Goal: Connect with others: Connect with others

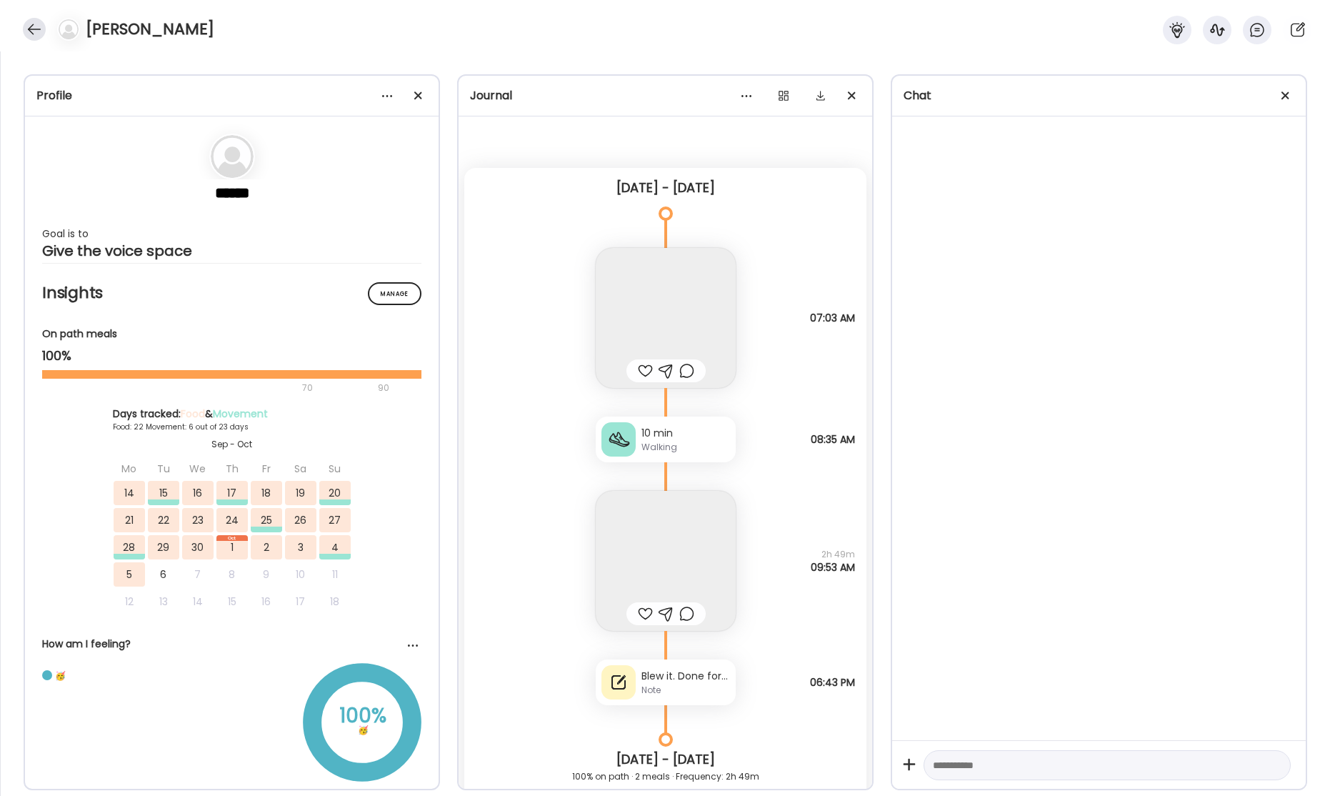
click at [36, 31] on div at bounding box center [34, 29] width 23 height 23
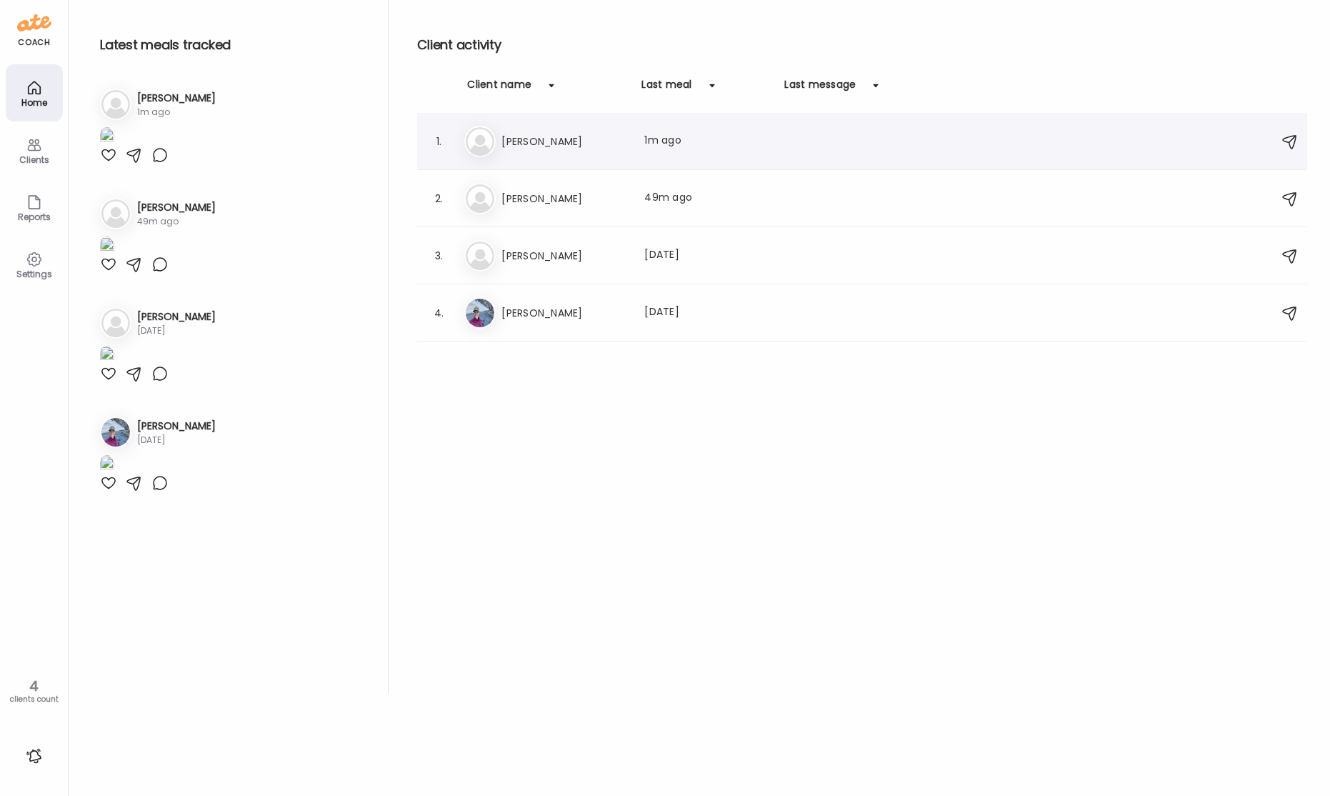
click at [571, 148] on h3 "[PERSON_NAME]" at bounding box center [564, 141] width 126 height 17
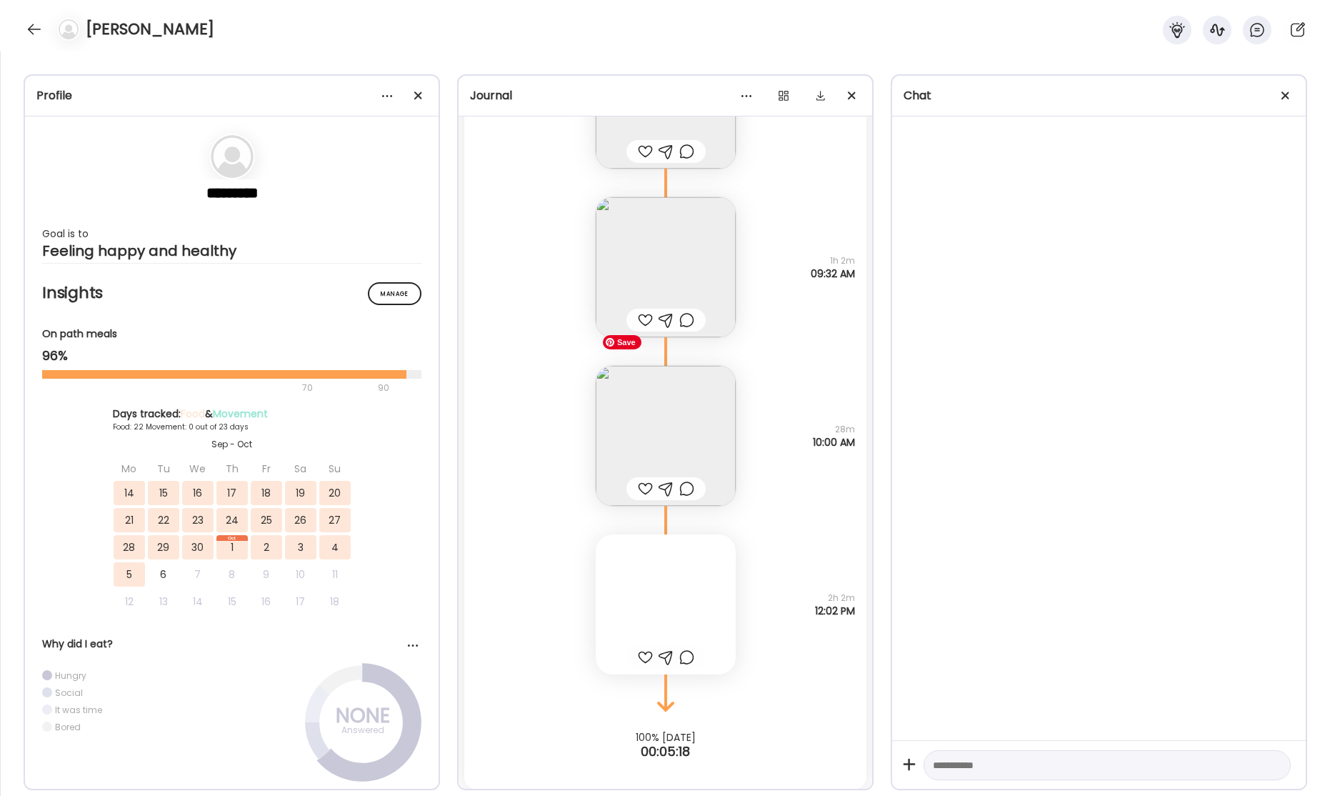
scroll to position [40956, 0]
click at [660, 286] on img at bounding box center [666, 261] width 140 height 140
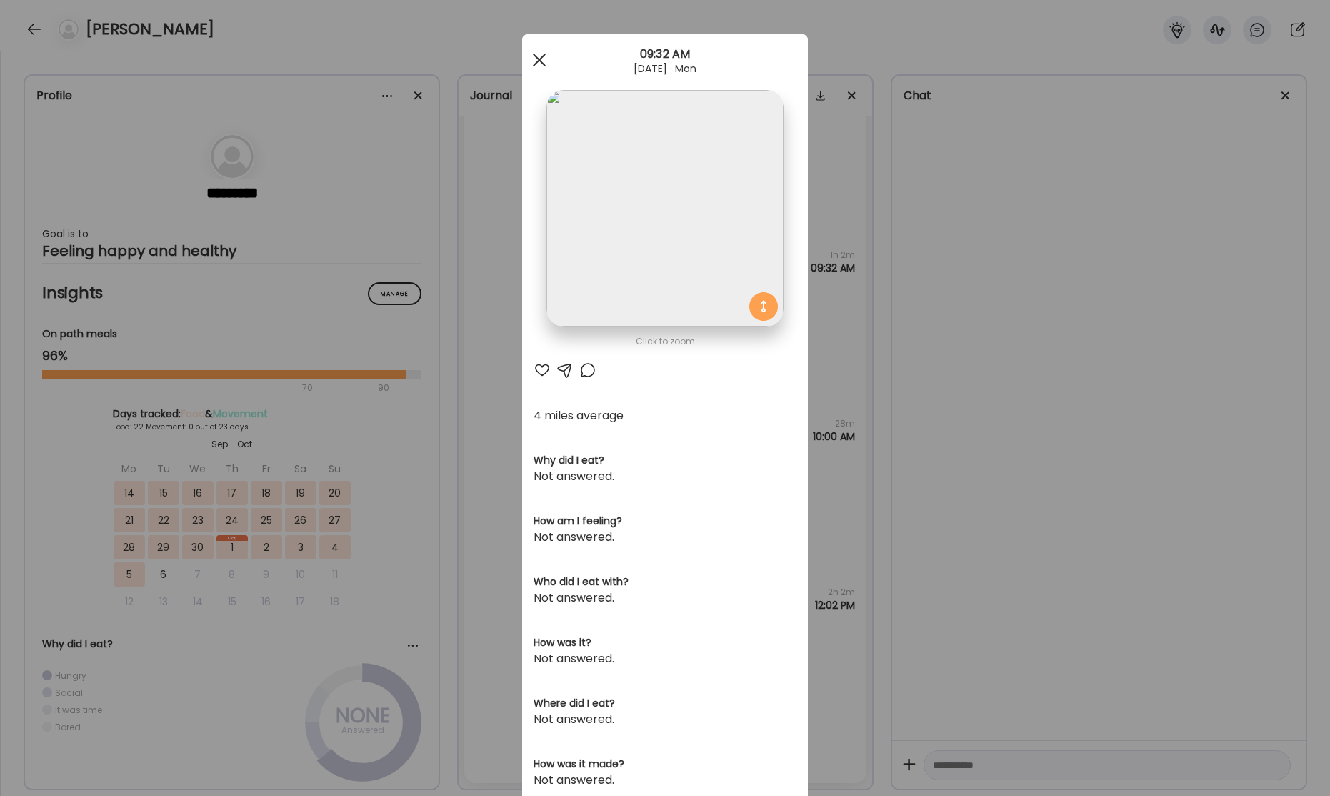
click at [537, 59] on span at bounding box center [539, 60] width 13 height 13
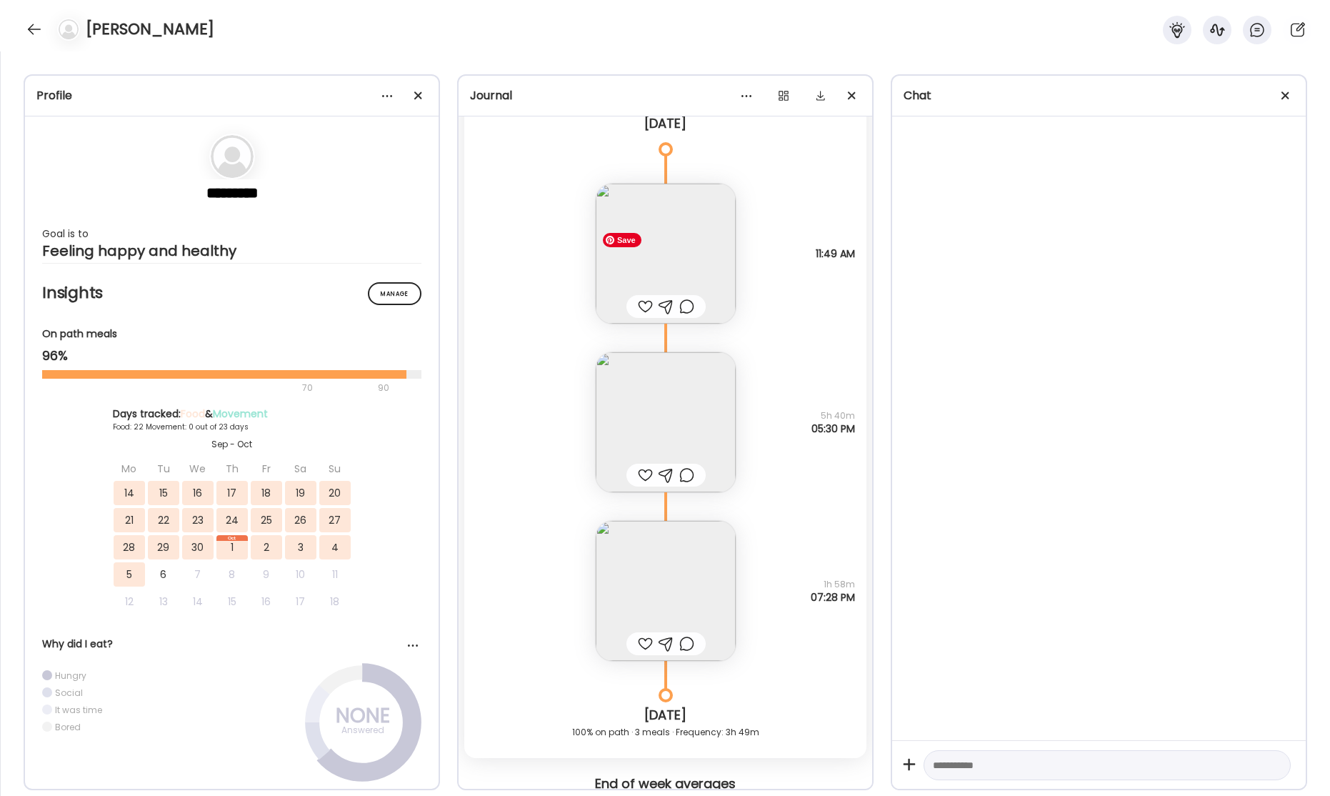
scroll to position [40019, 0]
click at [689, 269] on img at bounding box center [666, 252] width 140 height 140
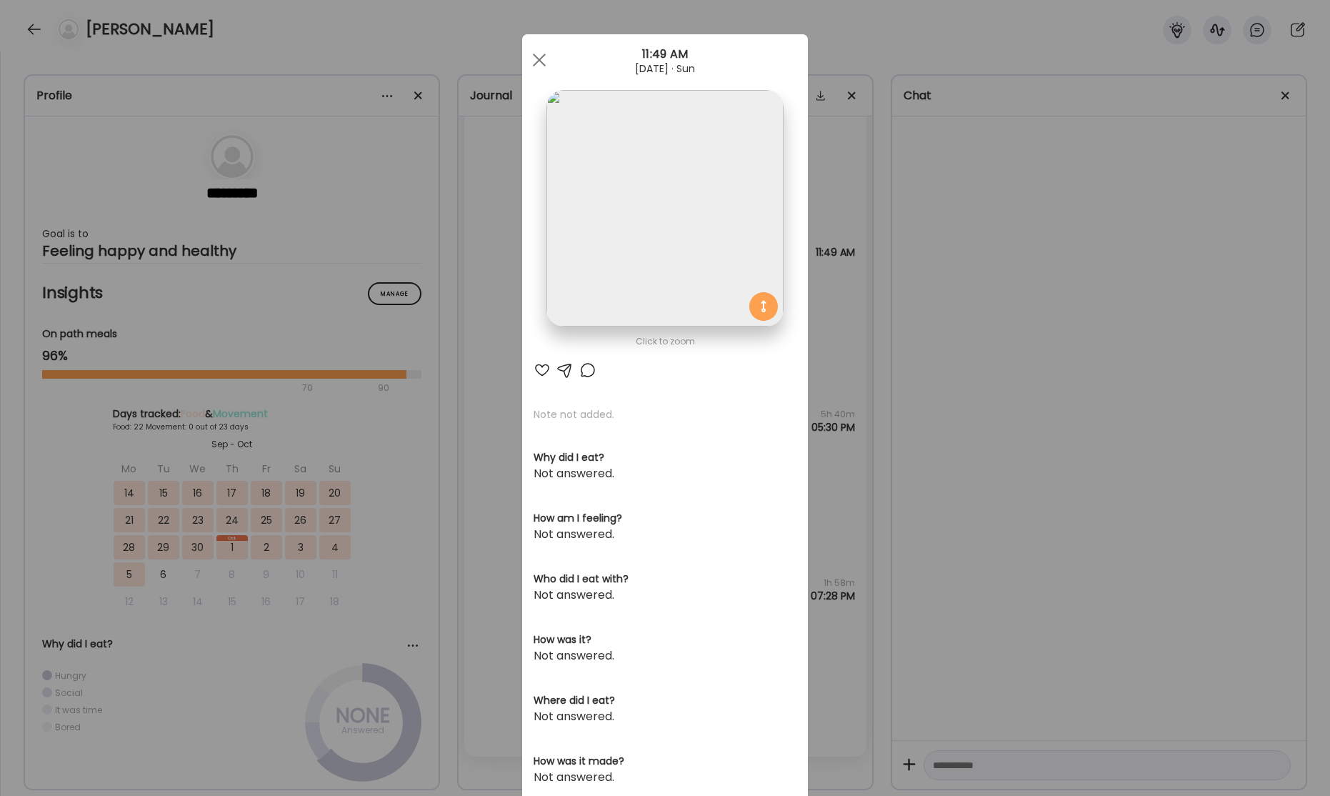
click at [713, 263] on img at bounding box center [664, 208] width 236 height 236
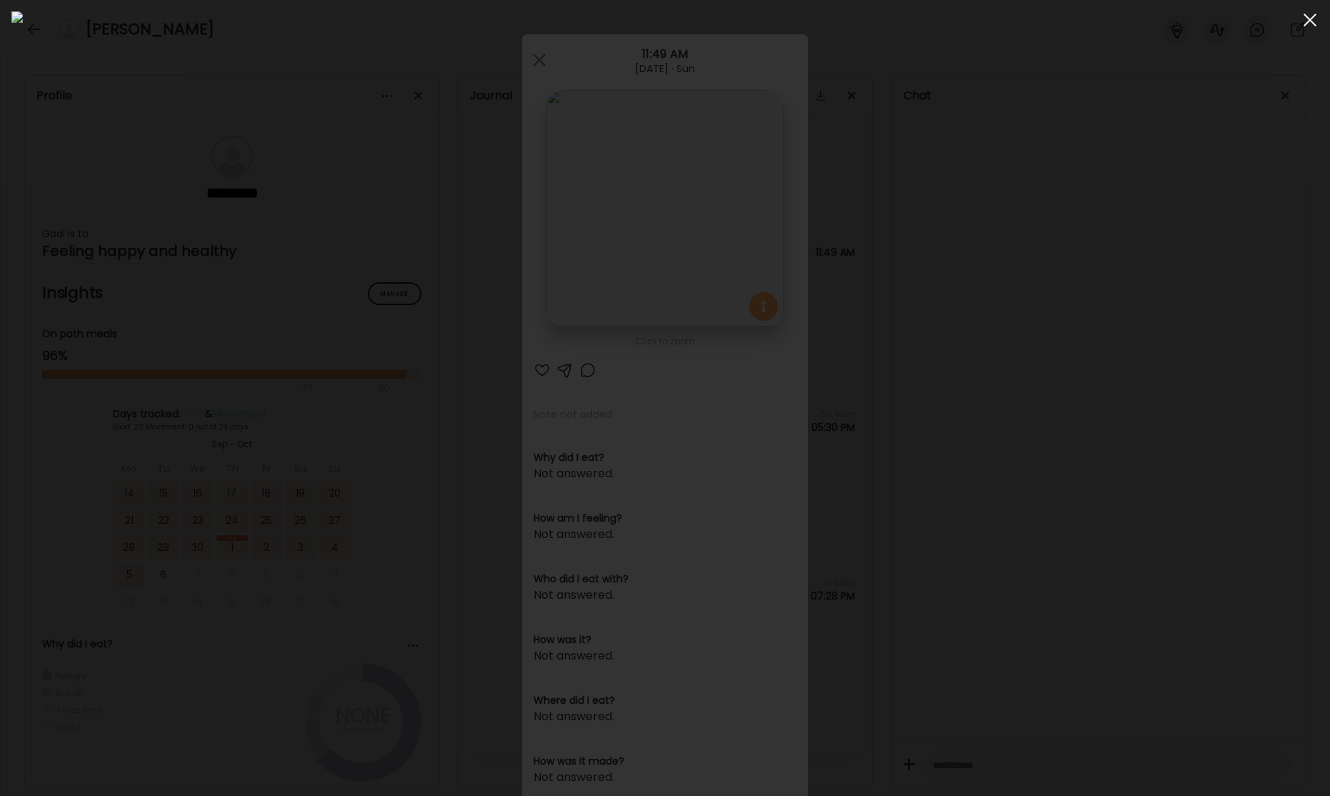
click at [1309, 22] on div at bounding box center [1310, 20] width 29 height 29
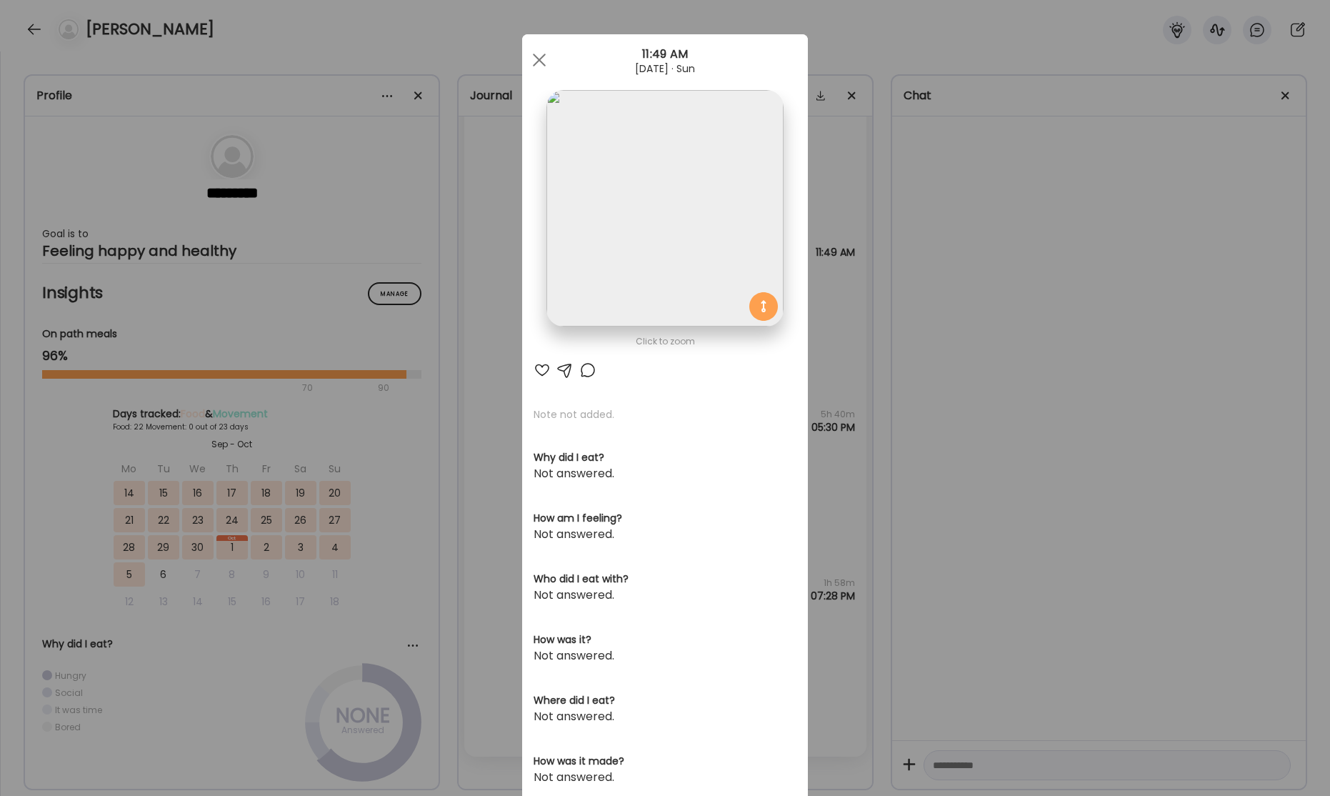
drag, startPoint x: 534, startPoint y: 59, endPoint x: 637, endPoint y: 191, distance: 166.5
click at [534, 60] on div at bounding box center [539, 60] width 29 height 29
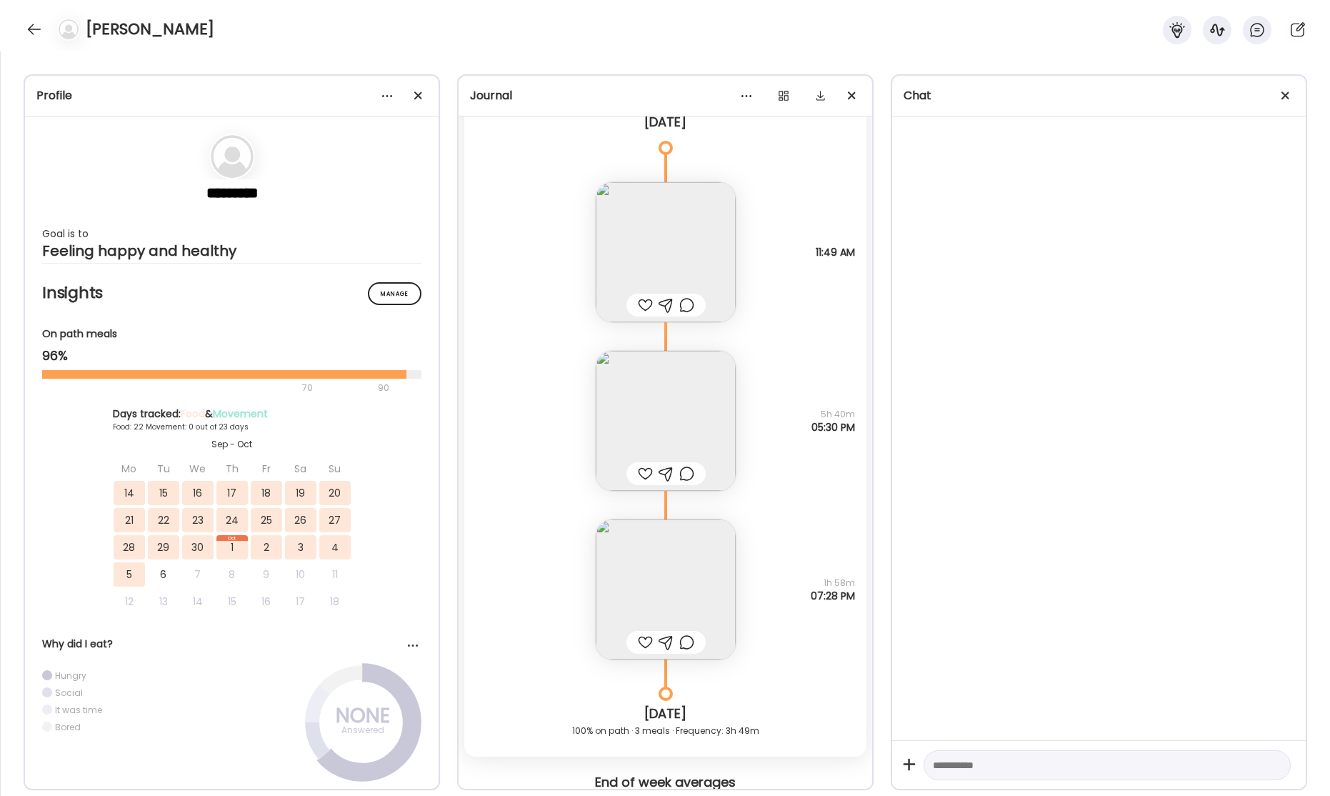
scroll to position [40091, 0]
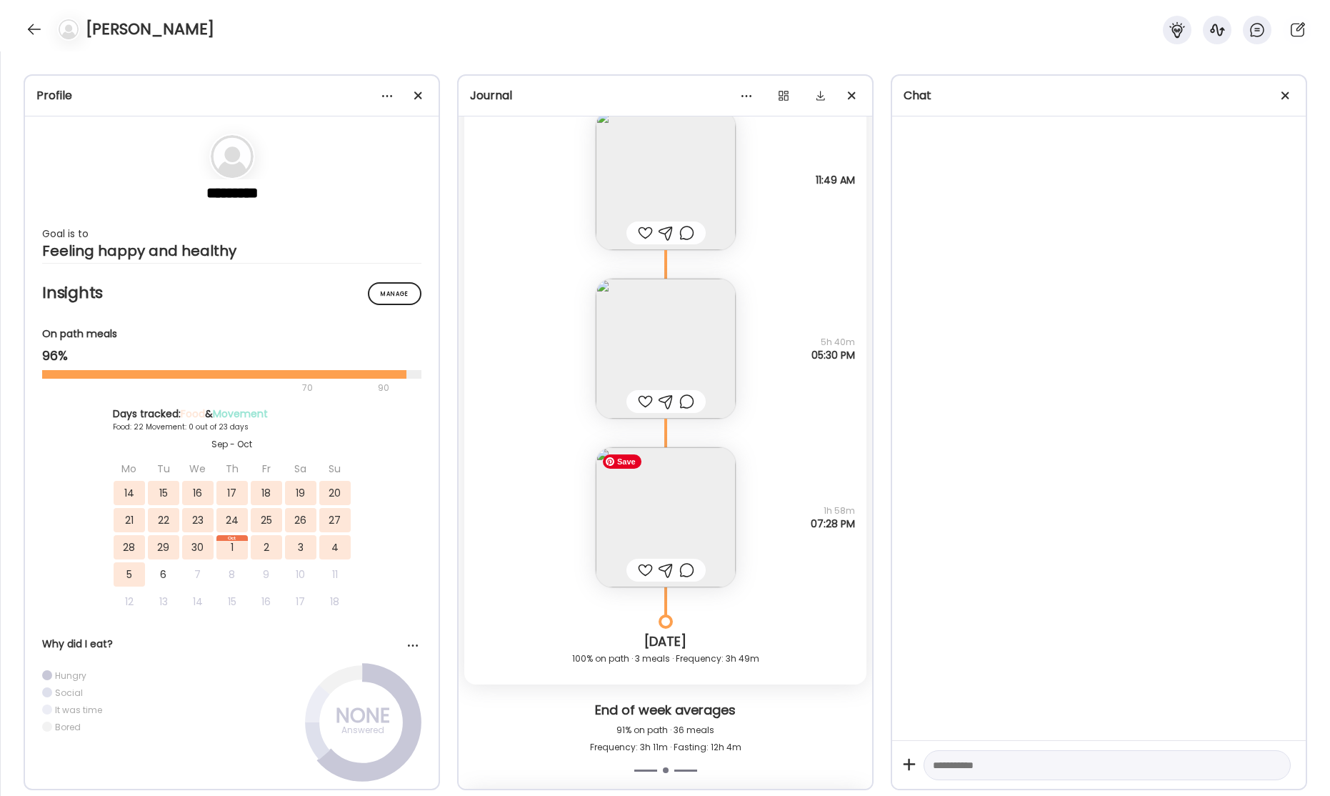
click at [649, 511] on img at bounding box center [666, 517] width 140 height 140
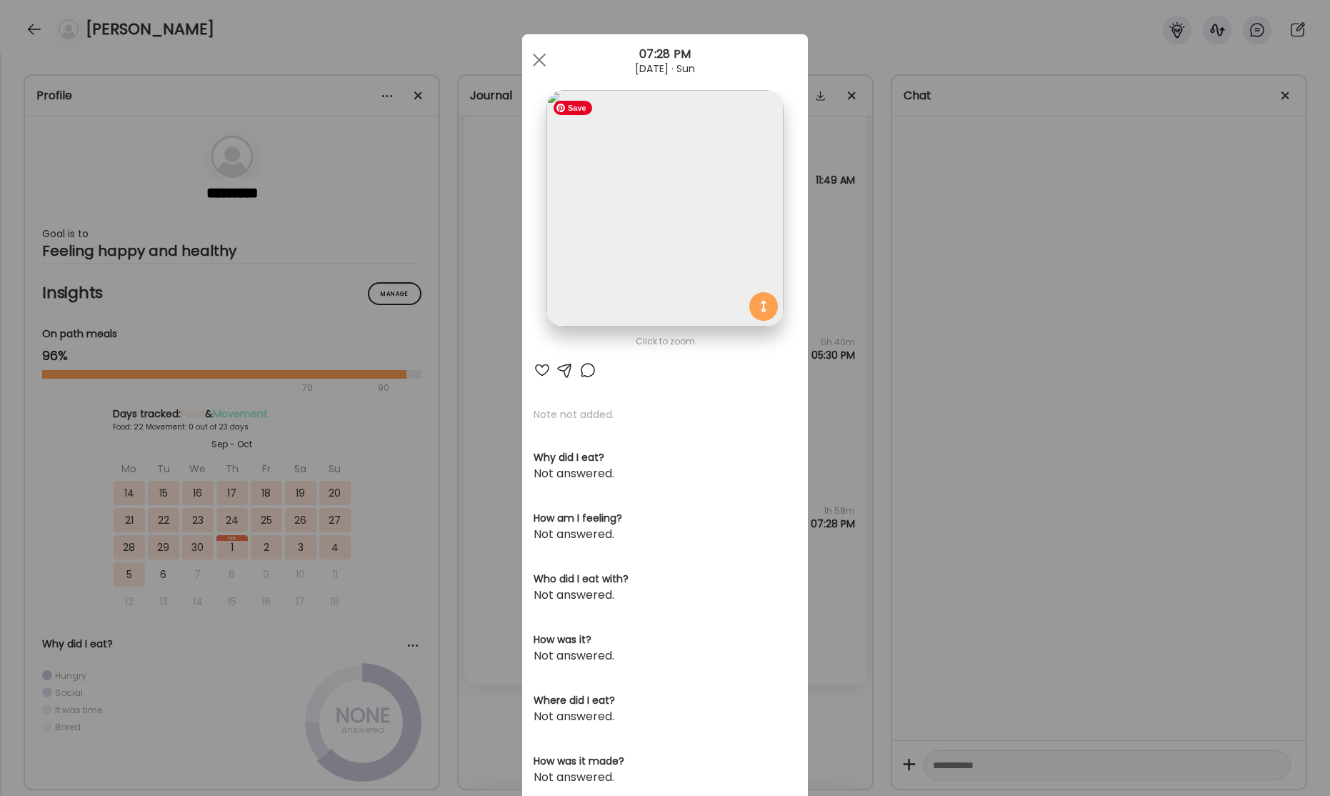
click at [695, 199] on img at bounding box center [664, 208] width 236 height 236
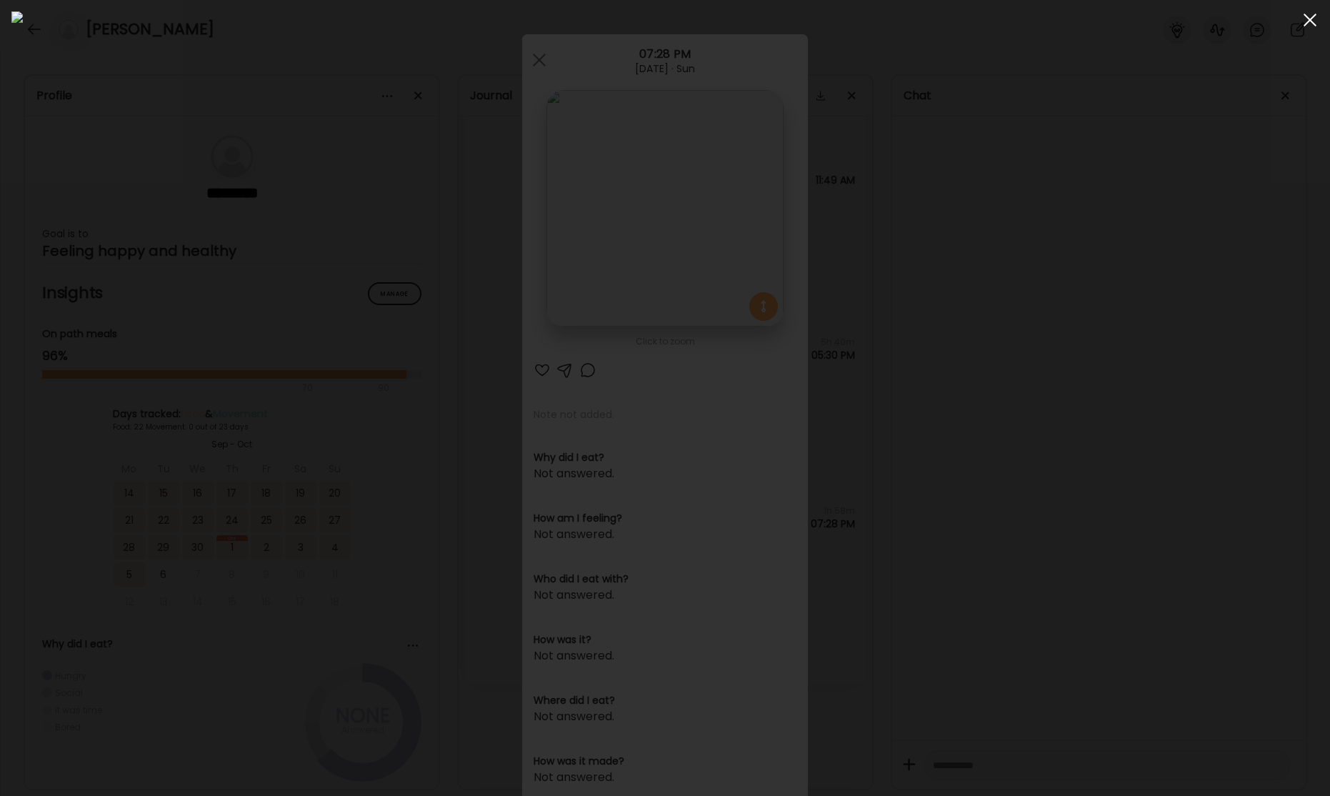
click at [1315, 24] on div at bounding box center [1310, 20] width 29 height 29
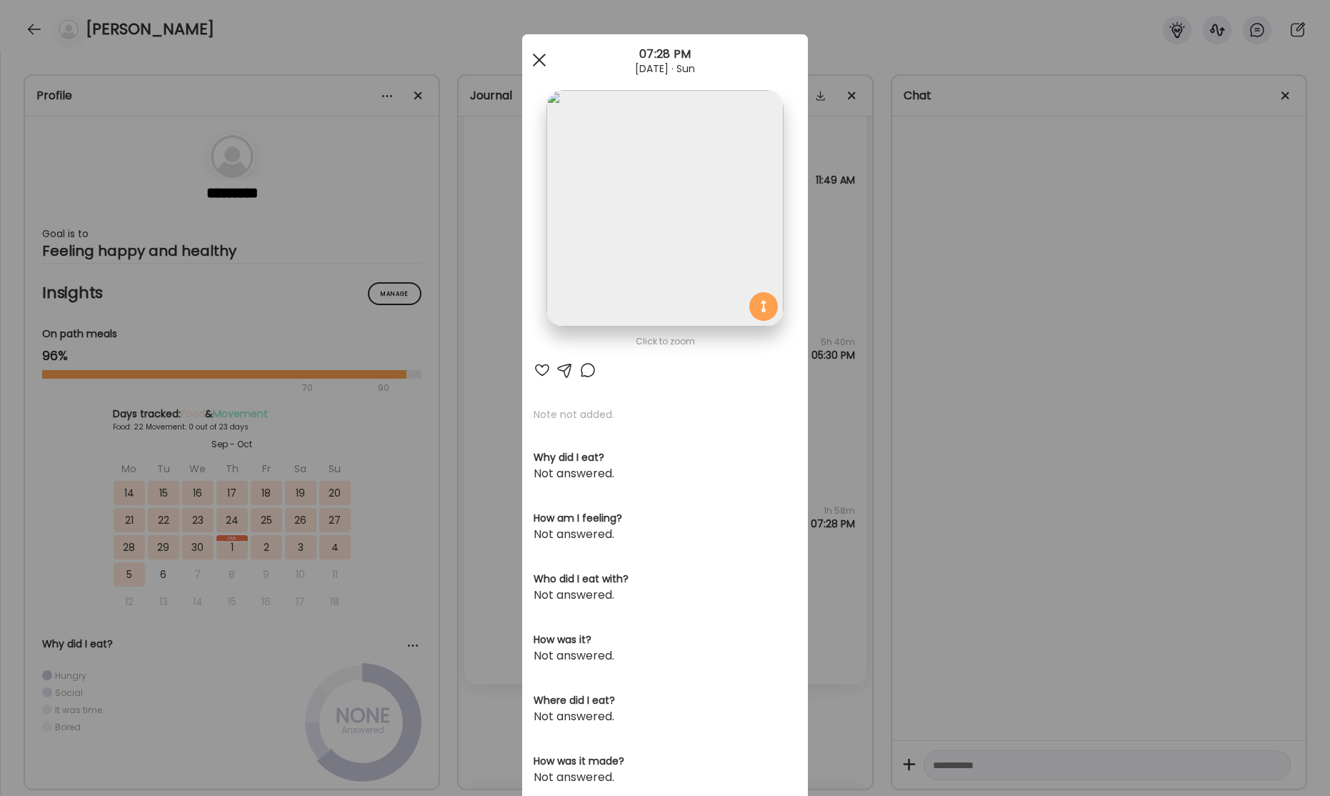
drag, startPoint x: 534, startPoint y: 63, endPoint x: 567, endPoint y: 109, distance: 57.3
click at [534, 63] on div at bounding box center [539, 60] width 29 height 29
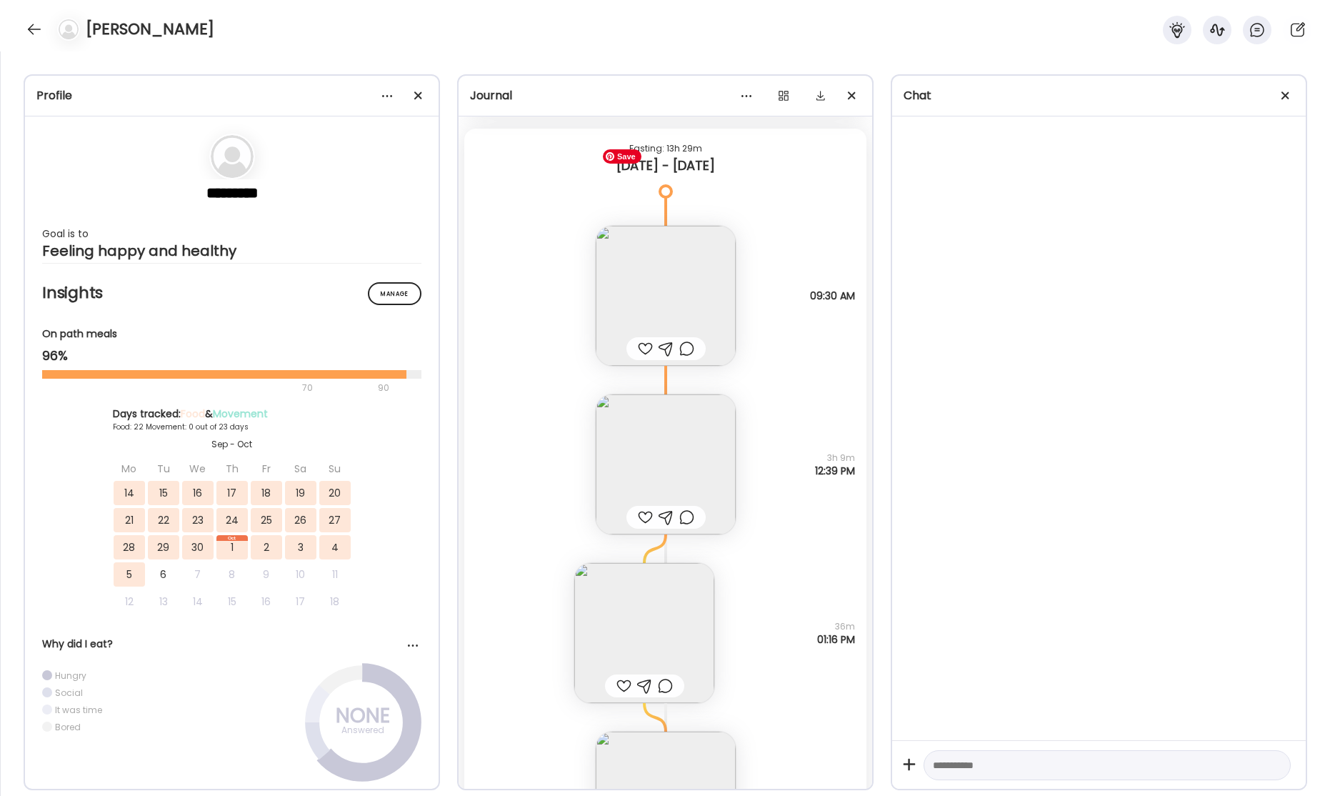
scroll to position [39138, 0]
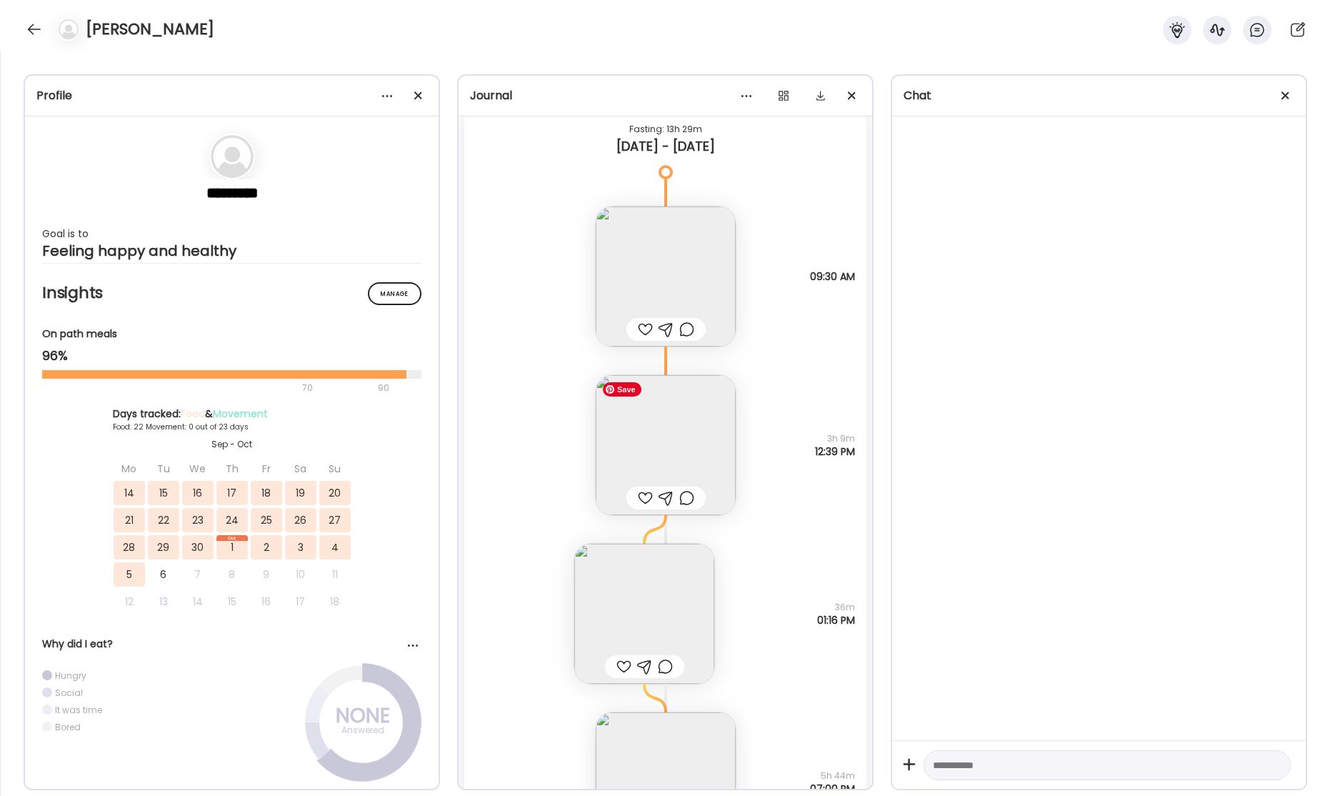
click at [684, 459] on img at bounding box center [666, 445] width 140 height 140
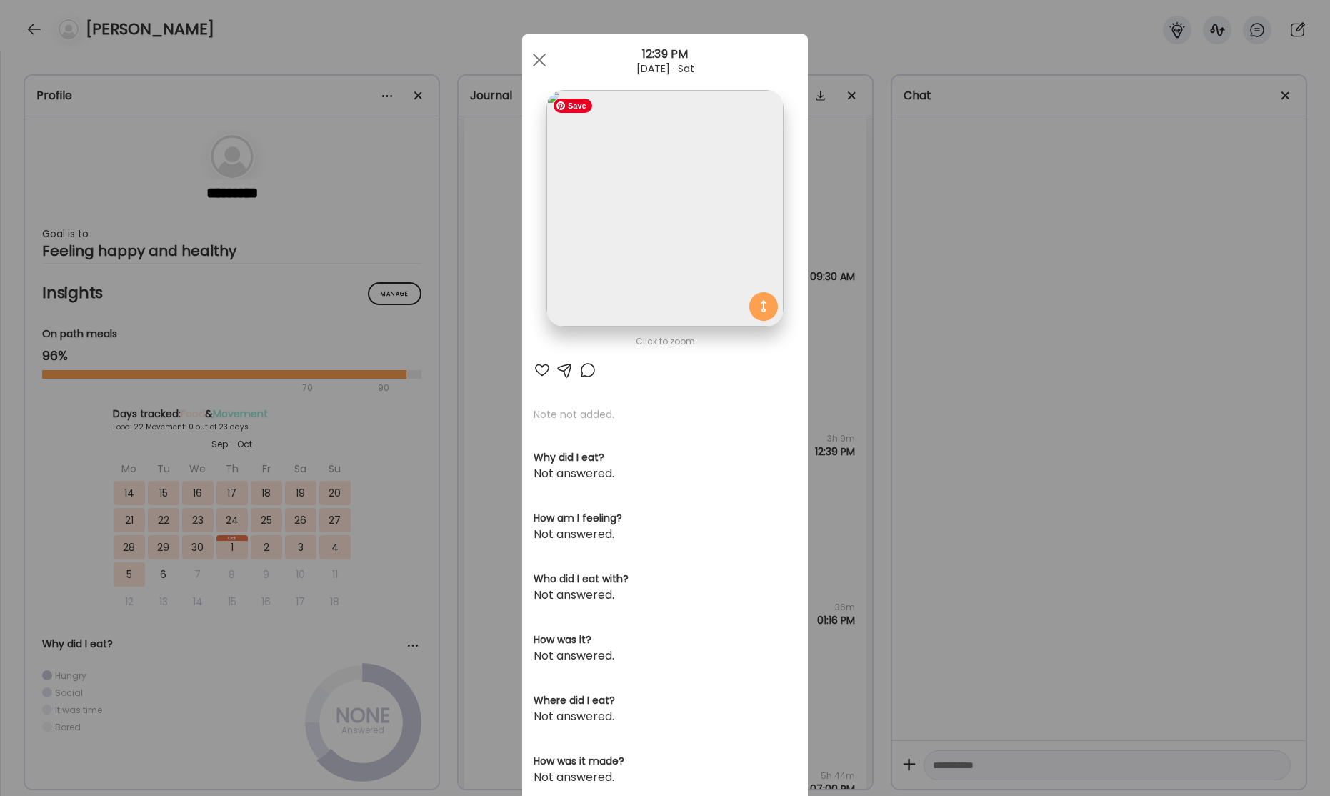
click at [673, 205] on img at bounding box center [664, 208] width 236 height 236
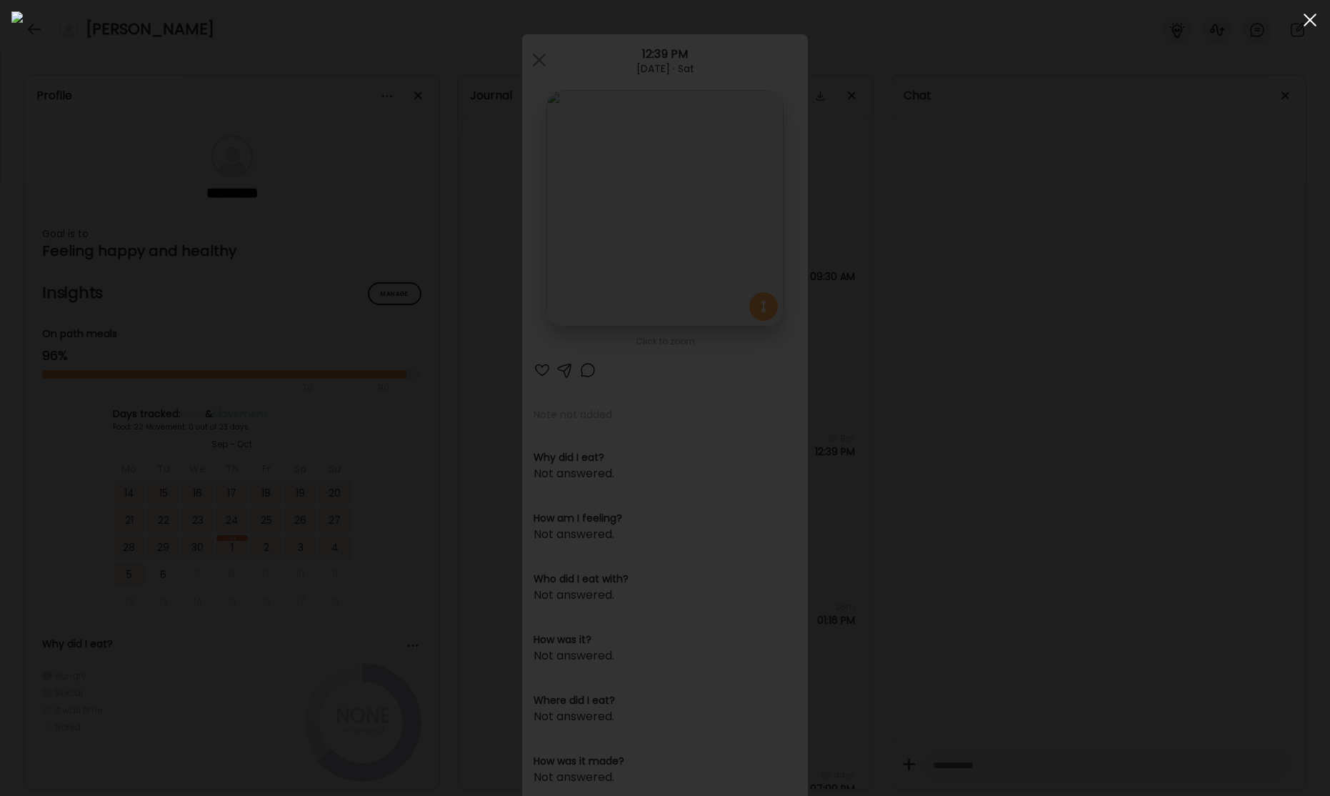
click at [1307, 21] on div at bounding box center [1310, 20] width 29 height 29
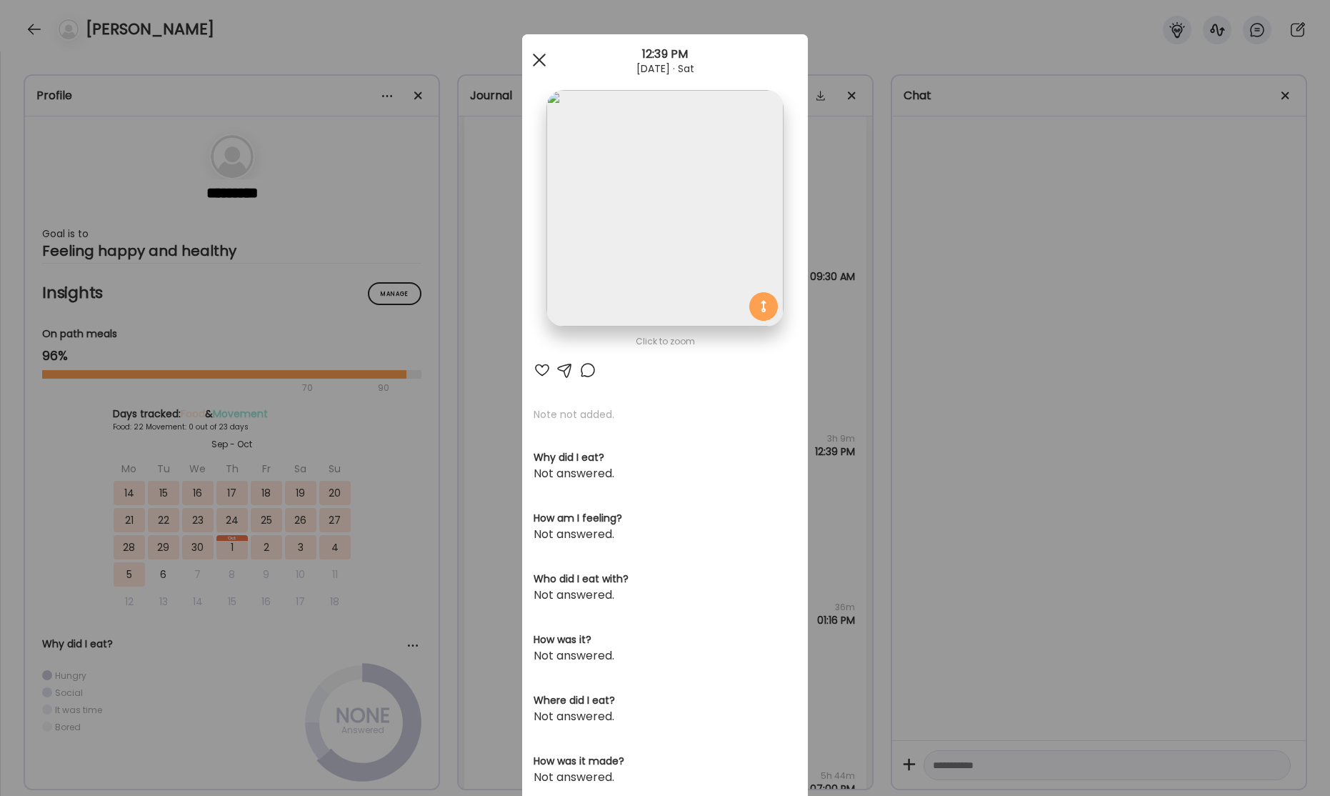
click at [537, 63] on div at bounding box center [539, 60] width 29 height 29
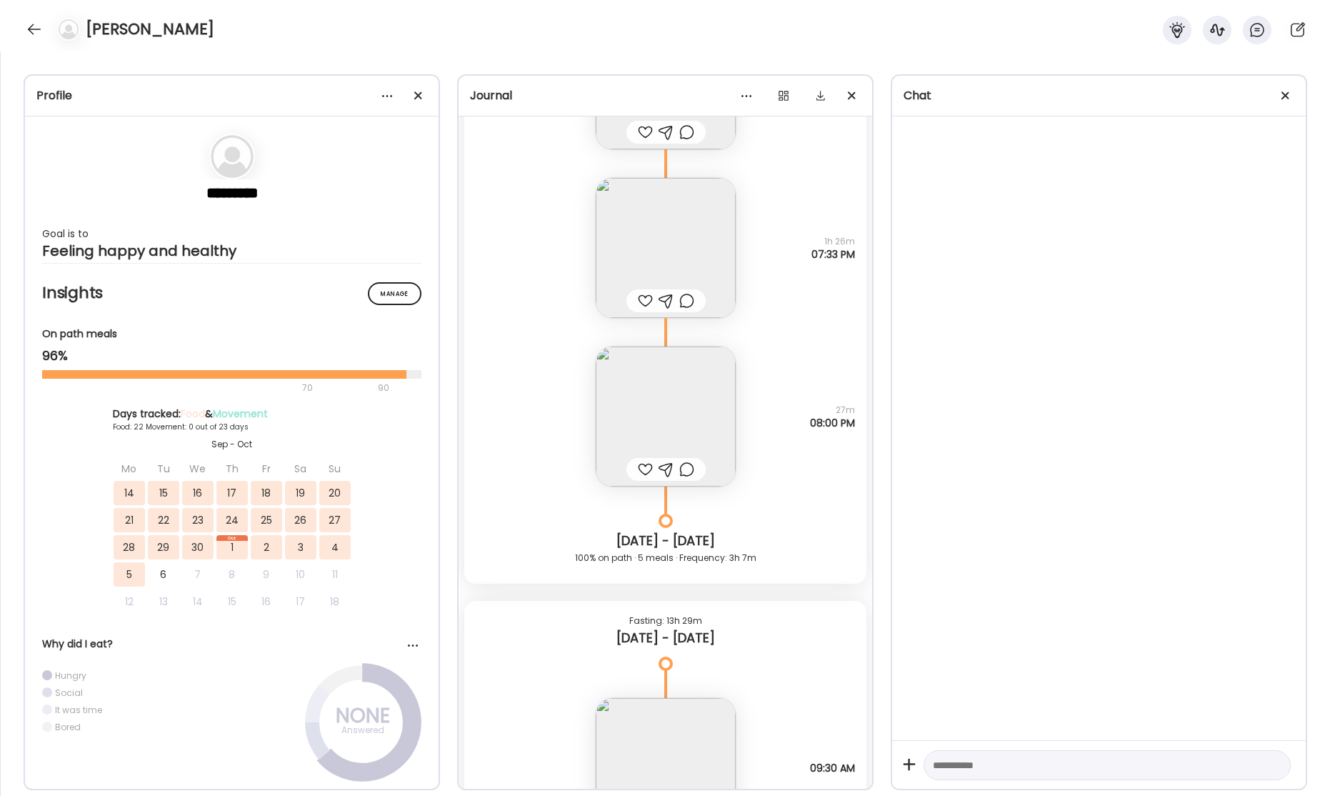
scroll to position [38654, 0]
click at [686, 422] on img at bounding box center [666, 409] width 140 height 140
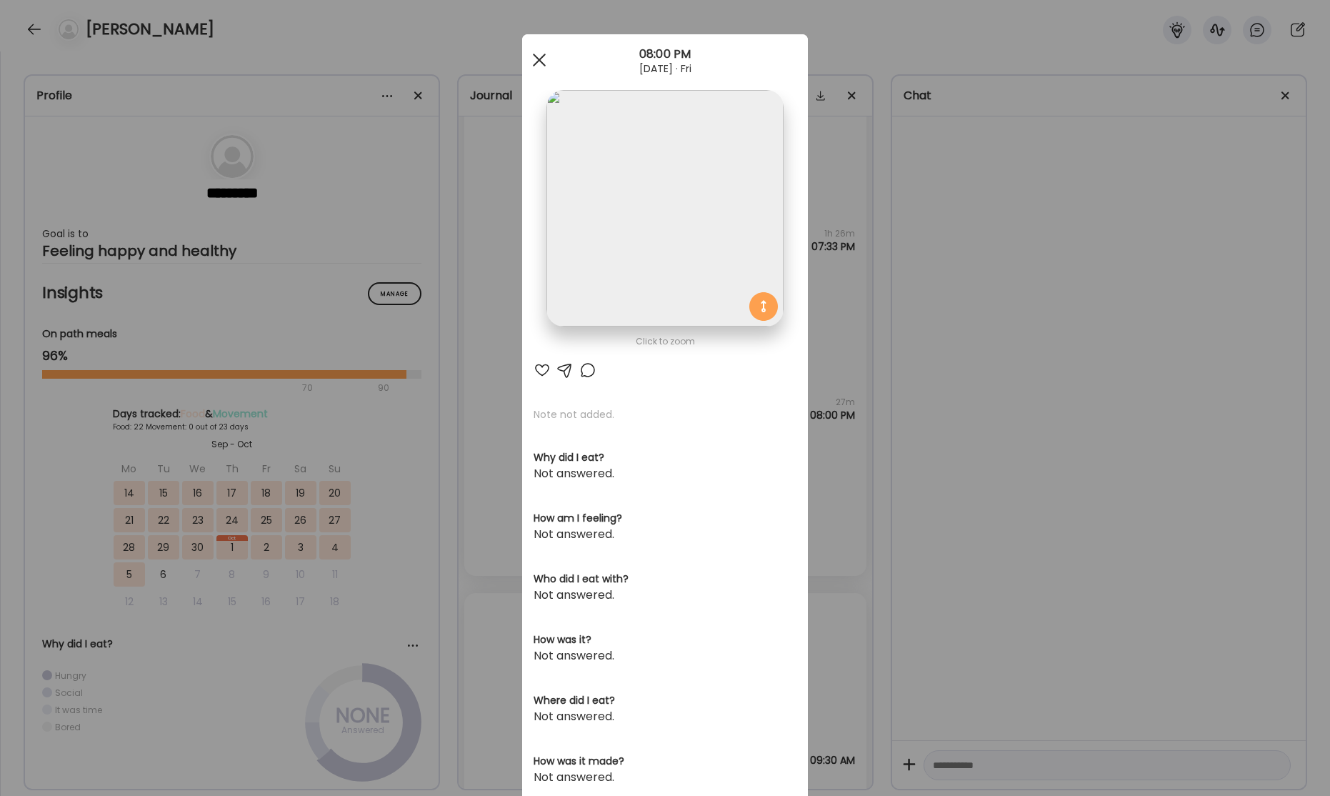
drag, startPoint x: 539, startPoint y: 61, endPoint x: 546, endPoint y: 70, distance: 11.2
click at [539, 61] on div at bounding box center [539, 60] width 29 height 29
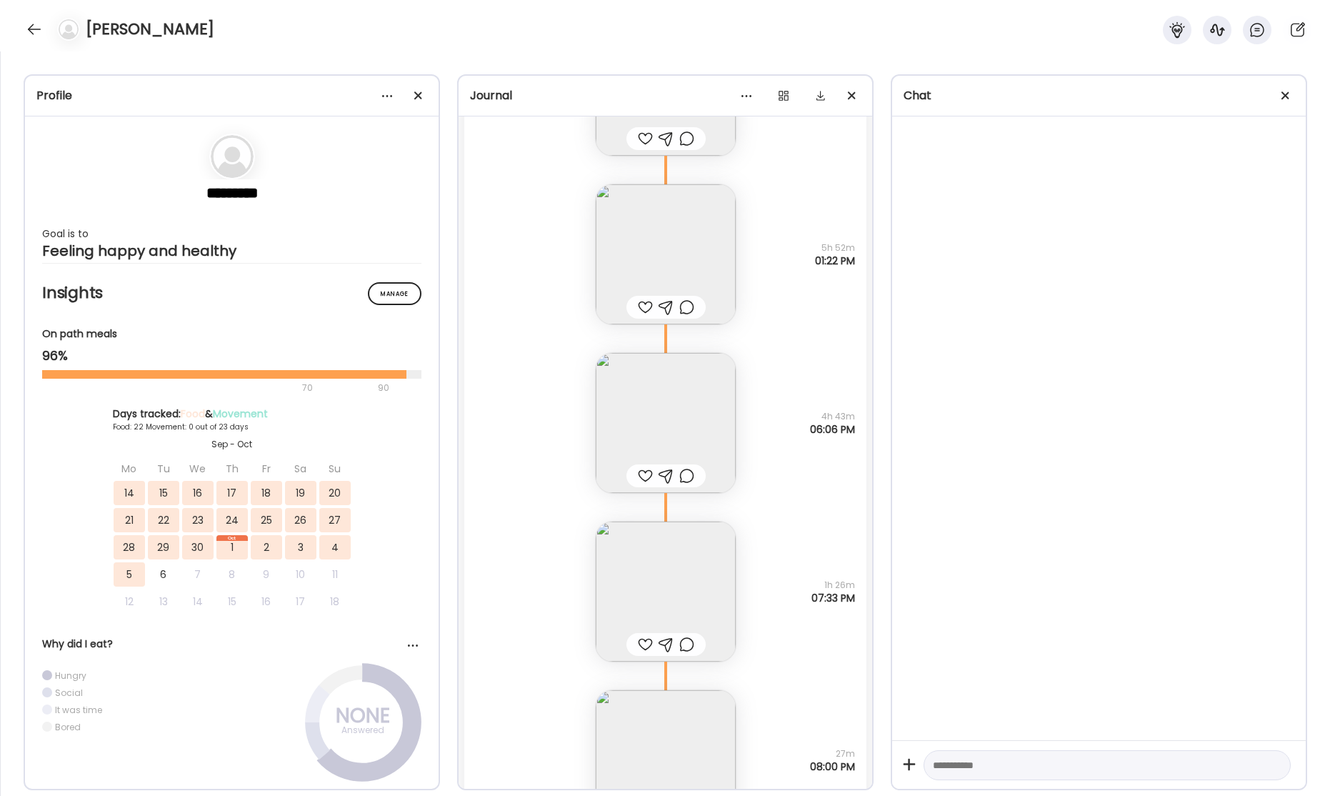
scroll to position [38260, 0]
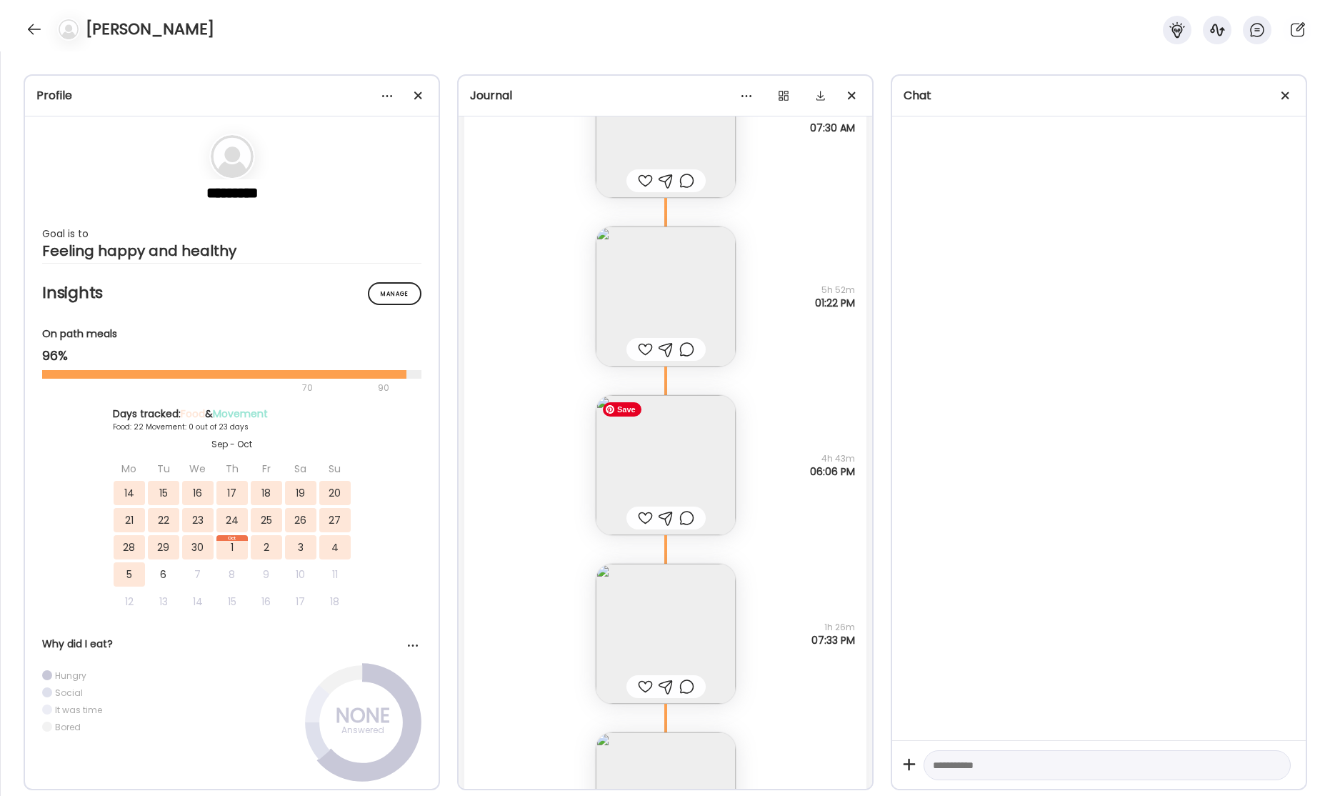
click at [641, 435] on img at bounding box center [666, 465] width 140 height 140
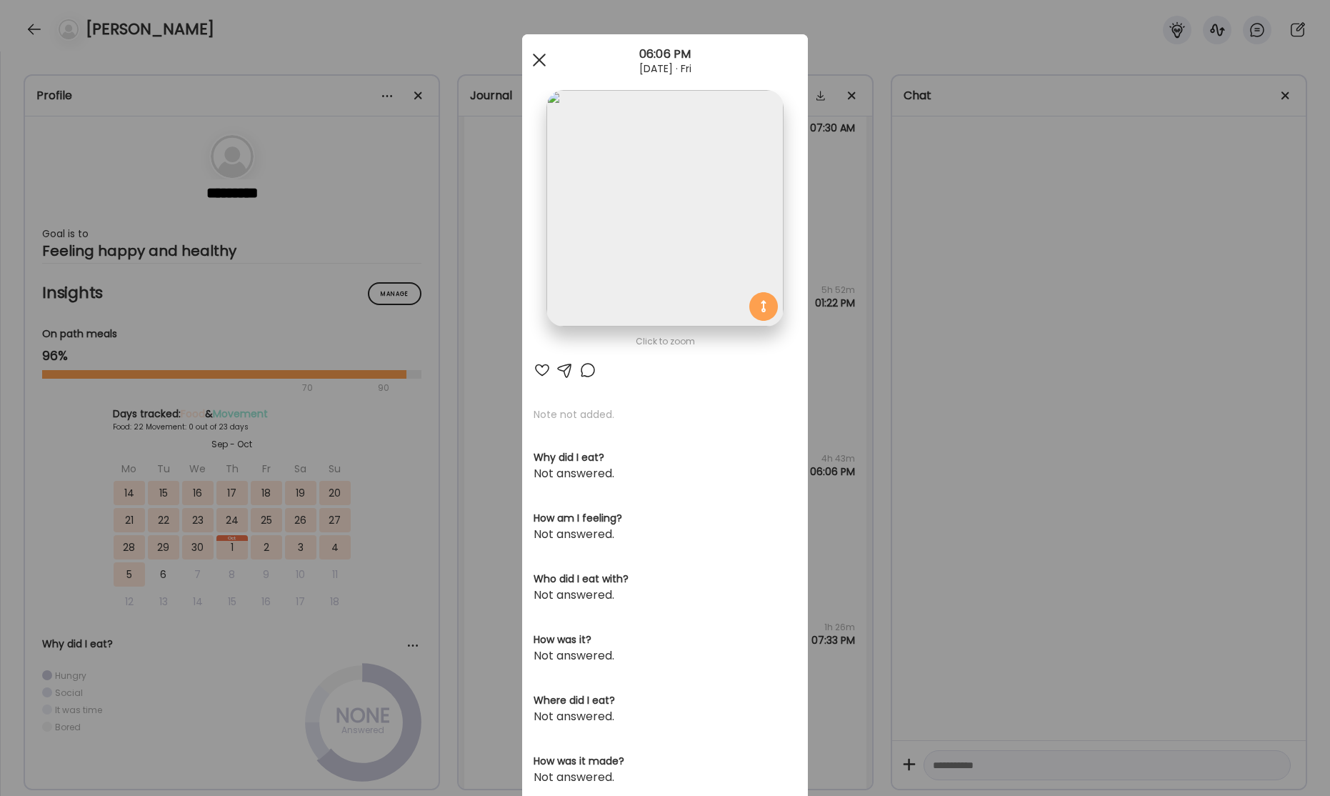
click at [543, 58] on div at bounding box center [539, 60] width 29 height 29
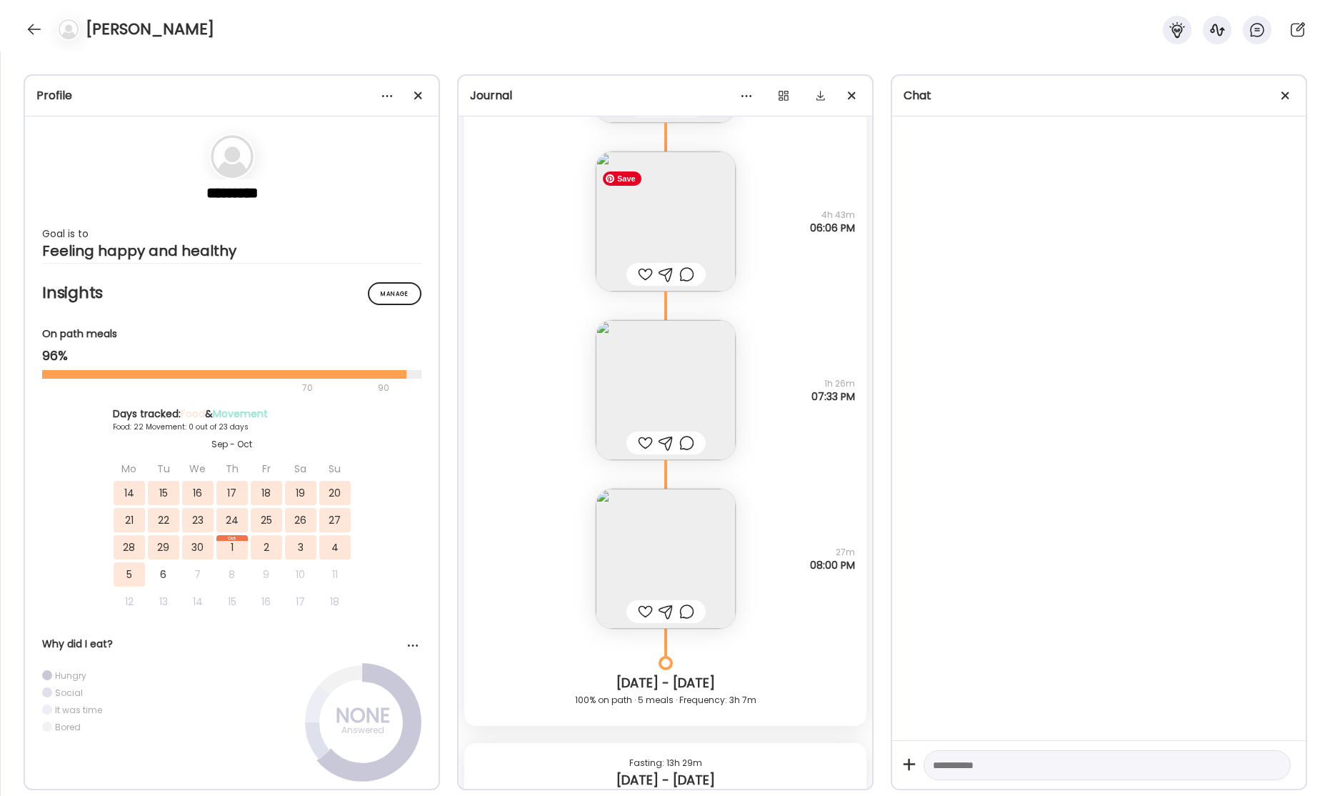
scroll to position [38505, 0]
click at [679, 564] on img at bounding box center [666, 558] width 140 height 140
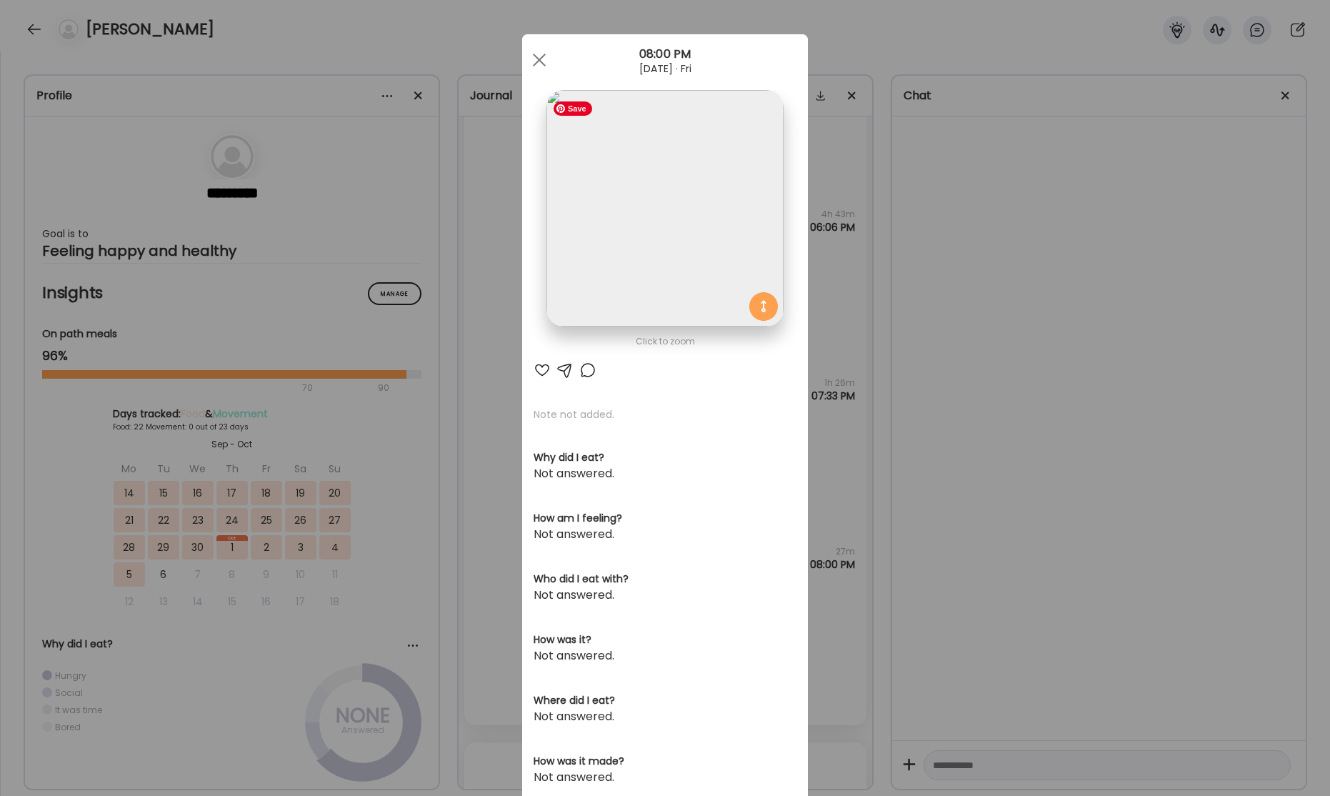
click at [667, 250] on img at bounding box center [664, 208] width 236 height 236
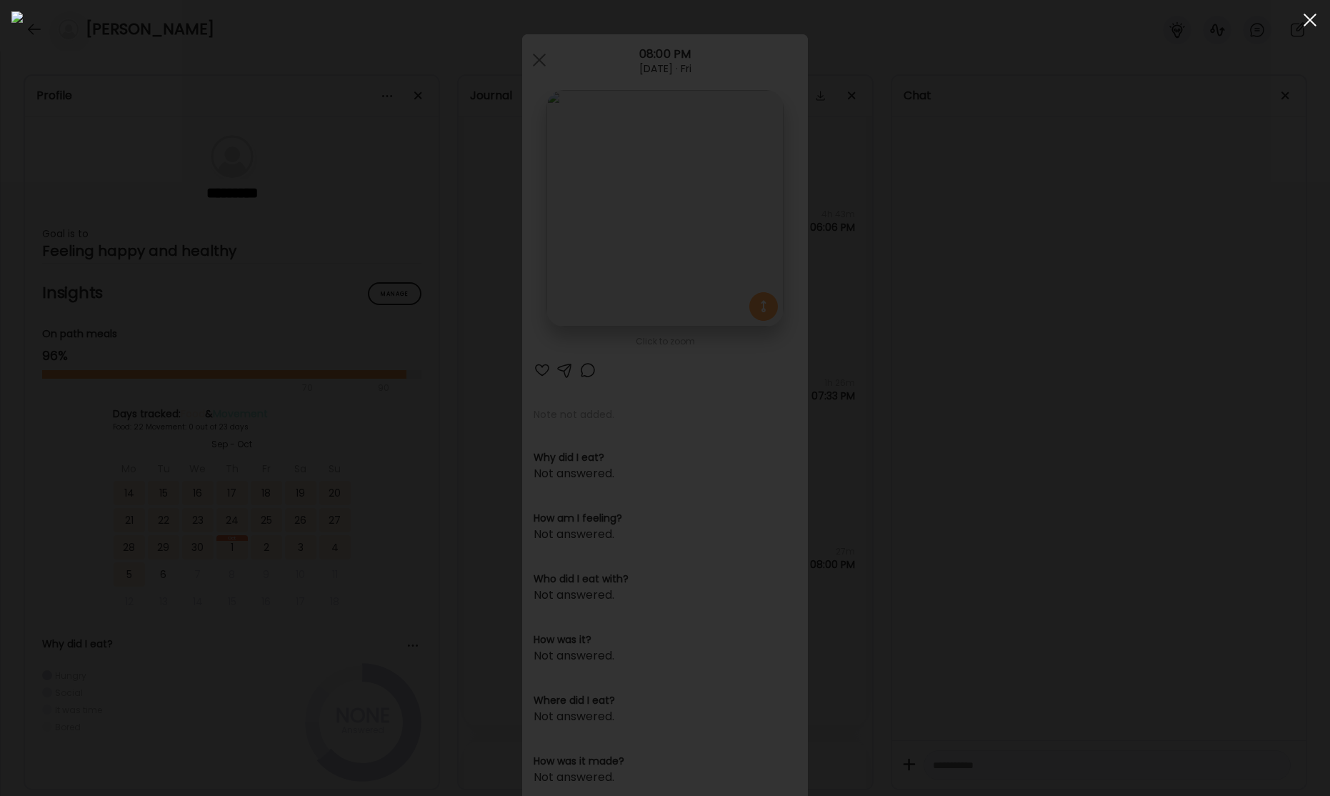
click at [1310, 22] on div at bounding box center [1310, 20] width 29 height 29
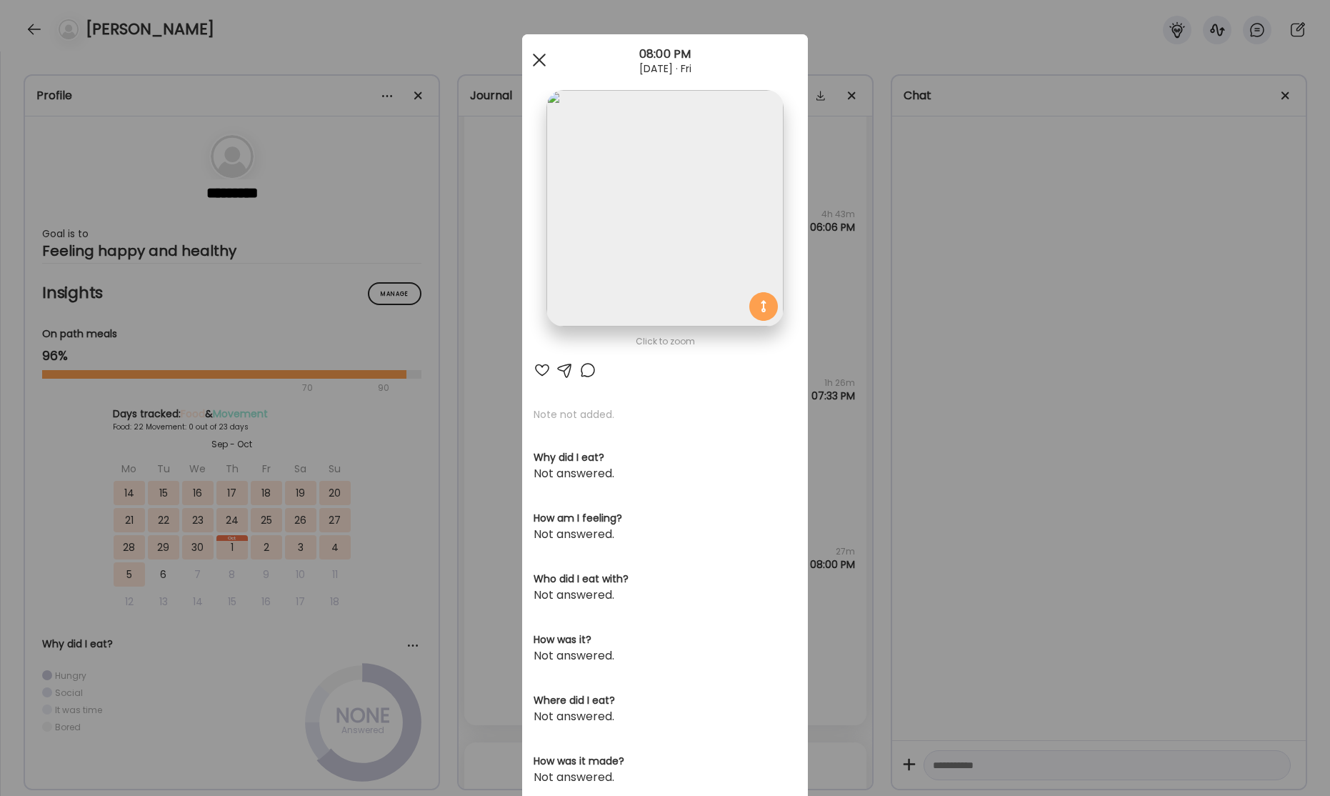
click at [538, 64] on div at bounding box center [539, 60] width 29 height 29
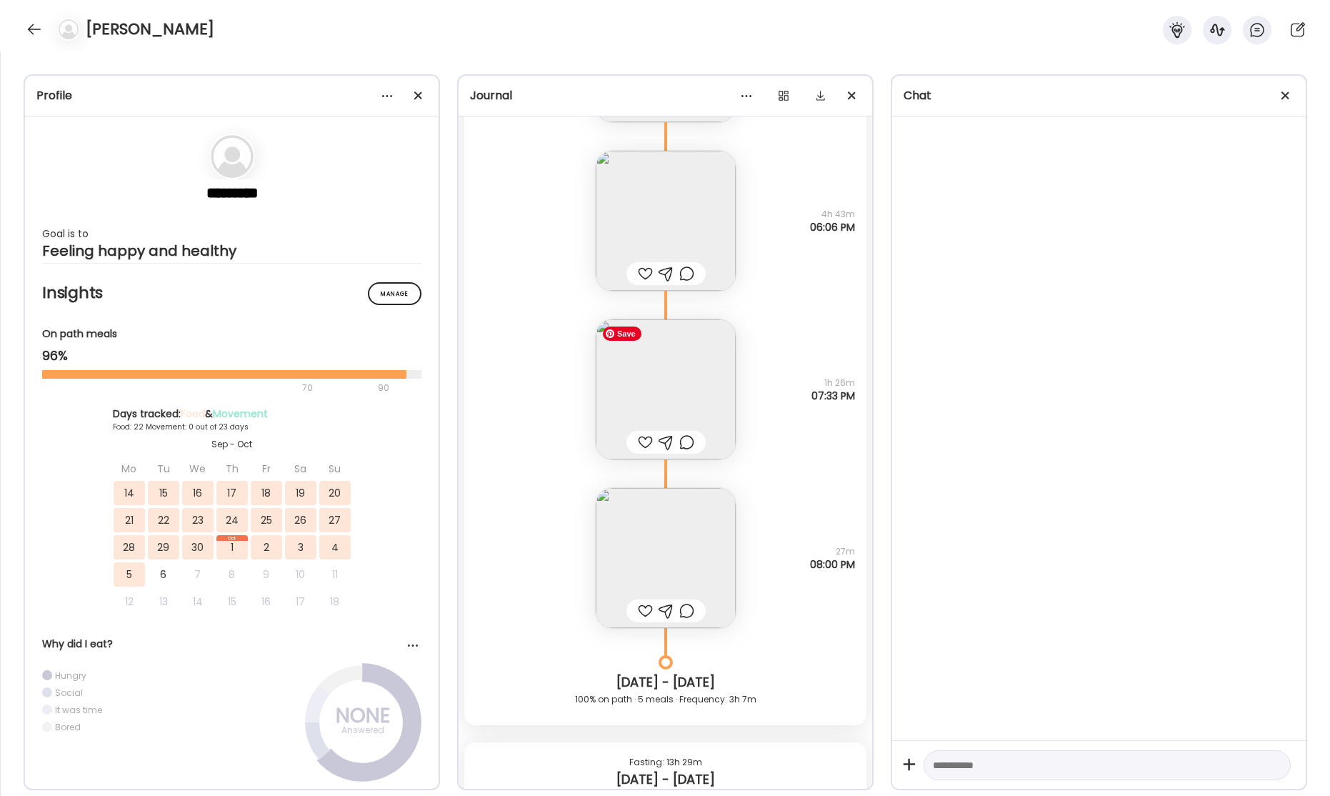
click at [649, 389] on img at bounding box center [666, 389] width 140 height 140
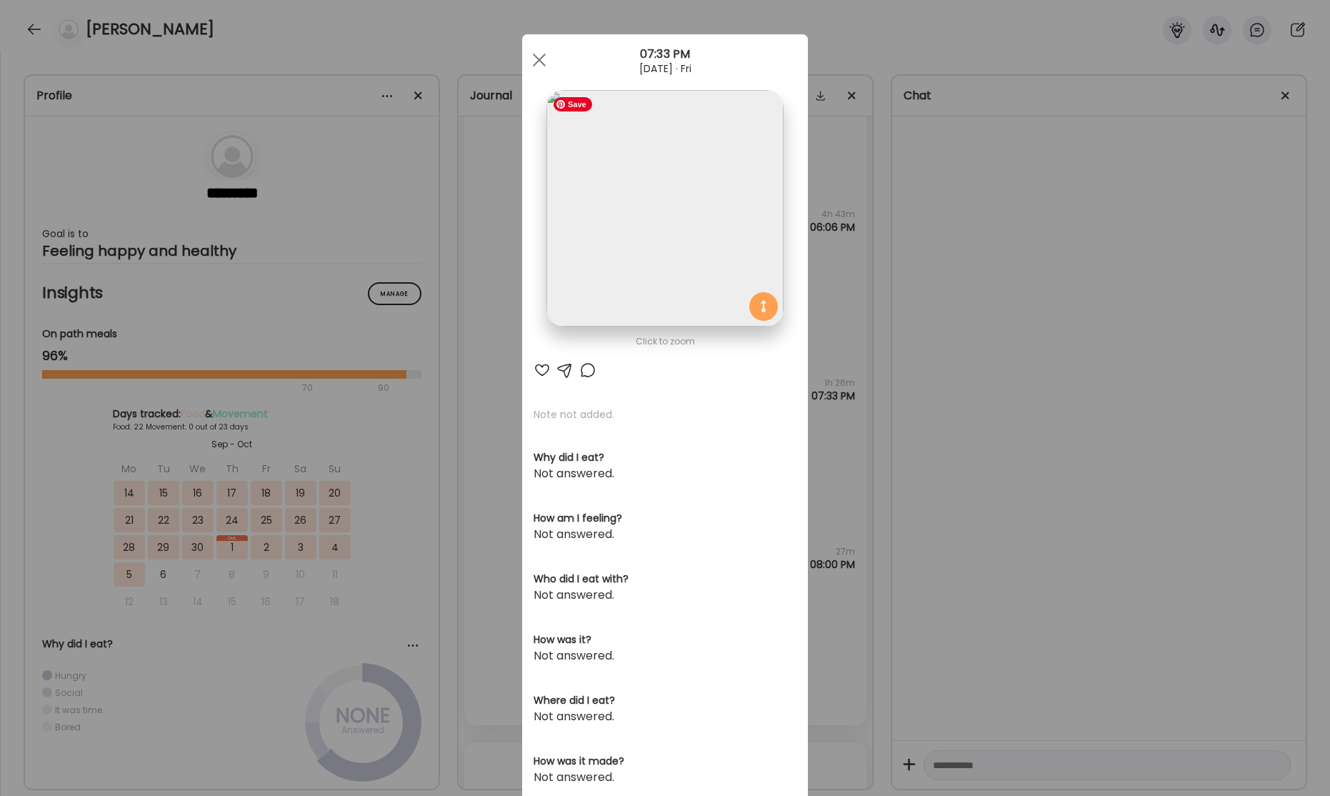
click at [656, 207] on img at bounding box center [664, 208] width 236 height 236
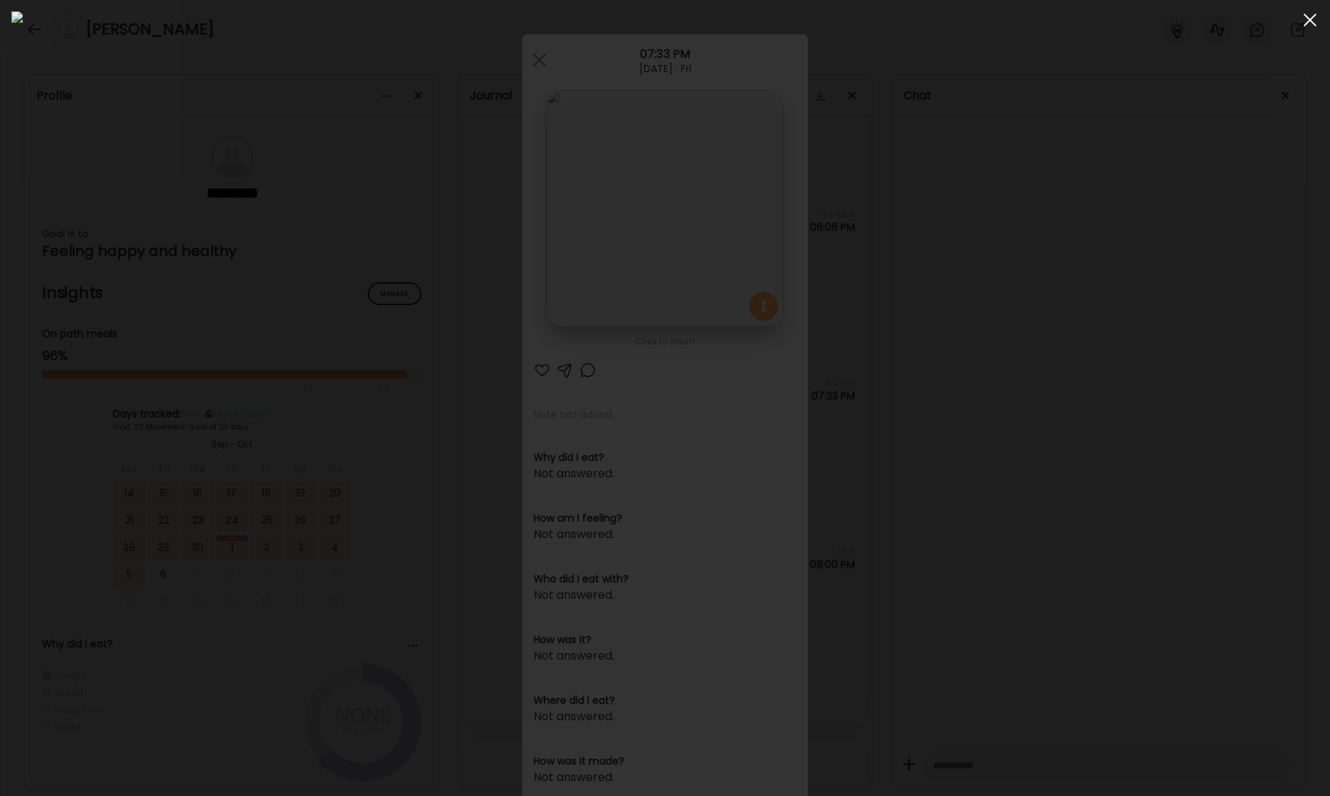
click at [1304, 22] on div at bounding box center [1310, 20] width 29 height 29
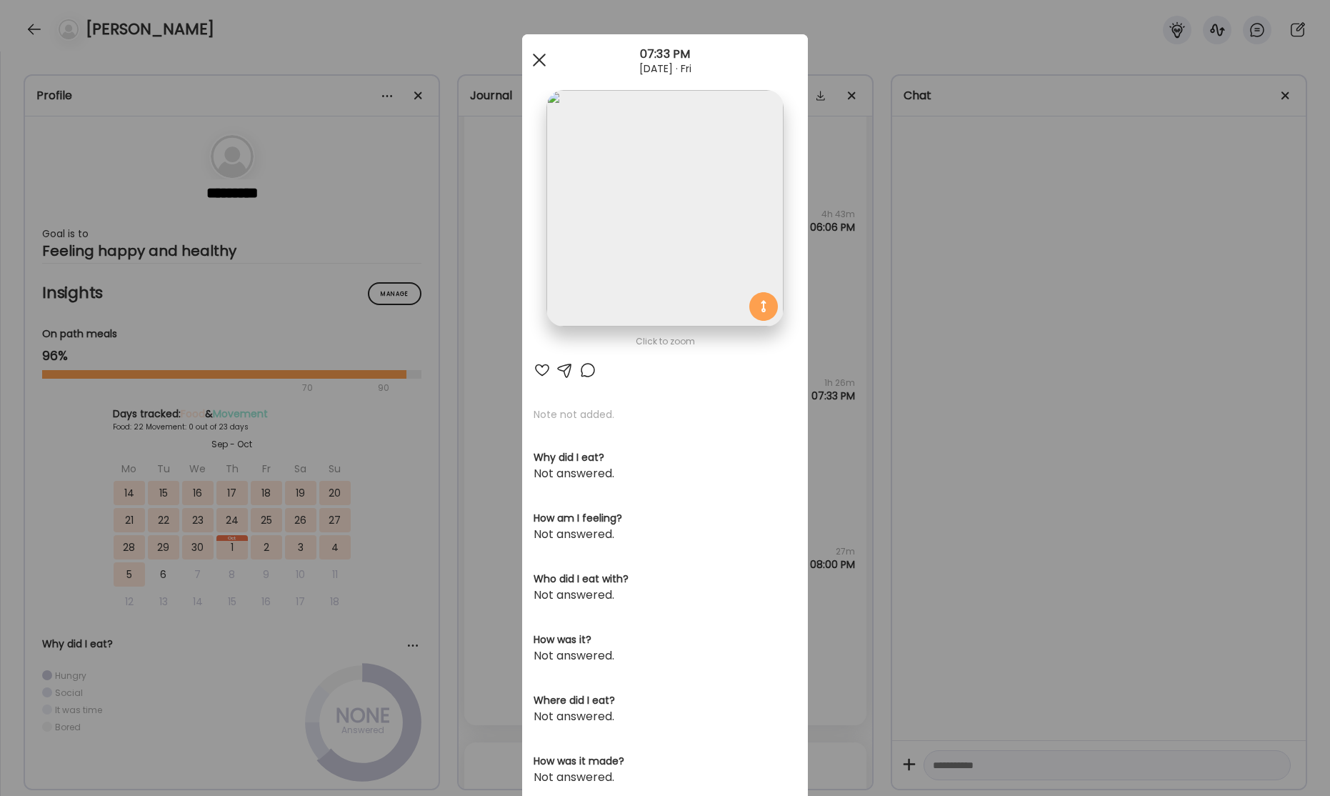
click at [541, 62] on span at bounding box center [539, 60] width 13 height 13
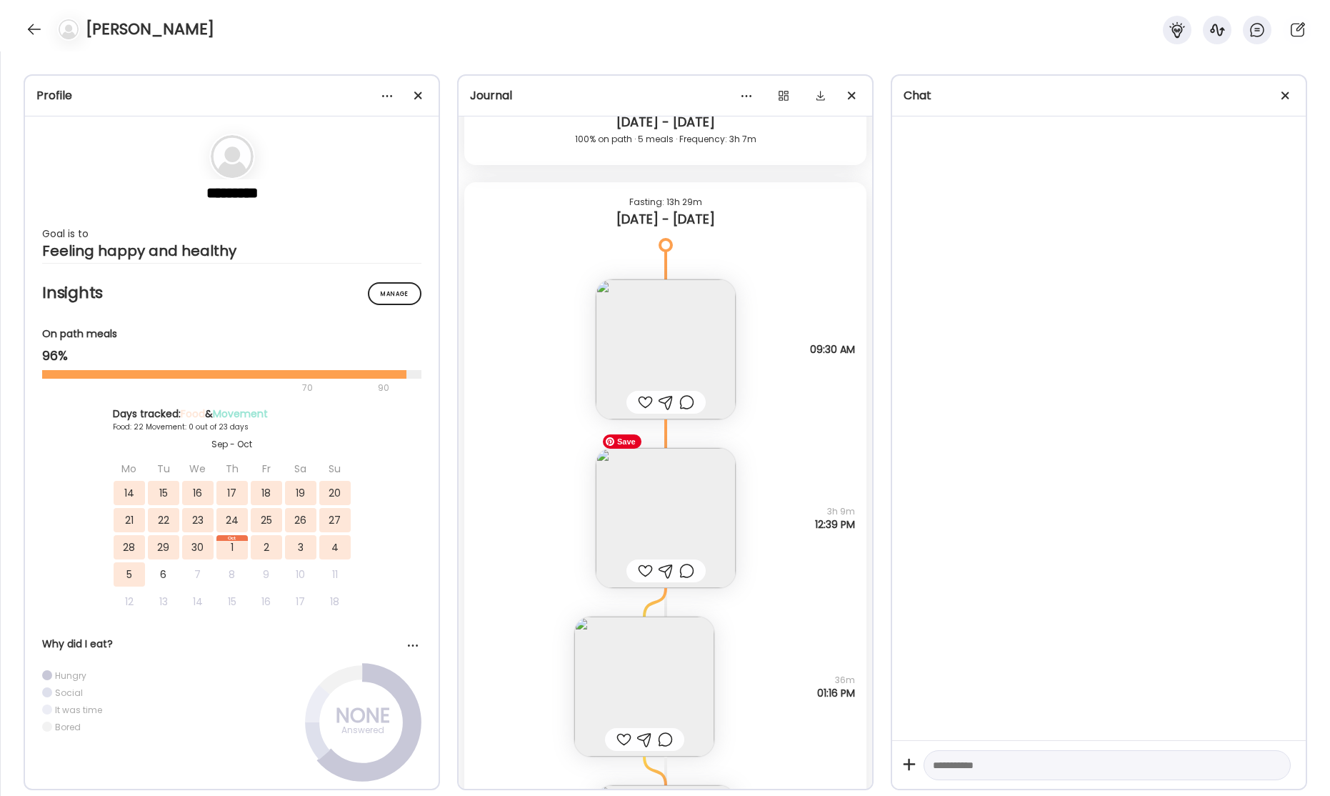
scroll to position [39086, 0]
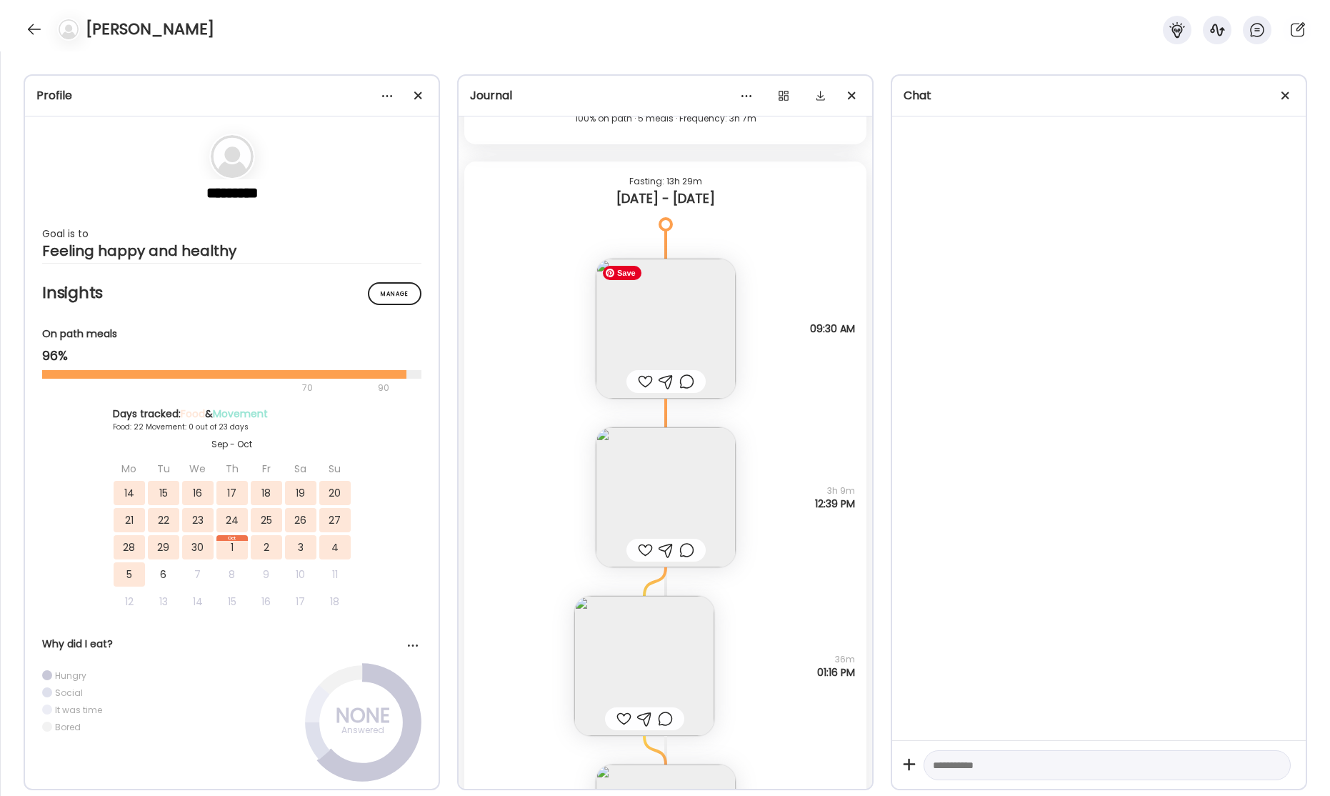
click at [662, 303] on img at bounding box center [666, 329] width 140 height 140
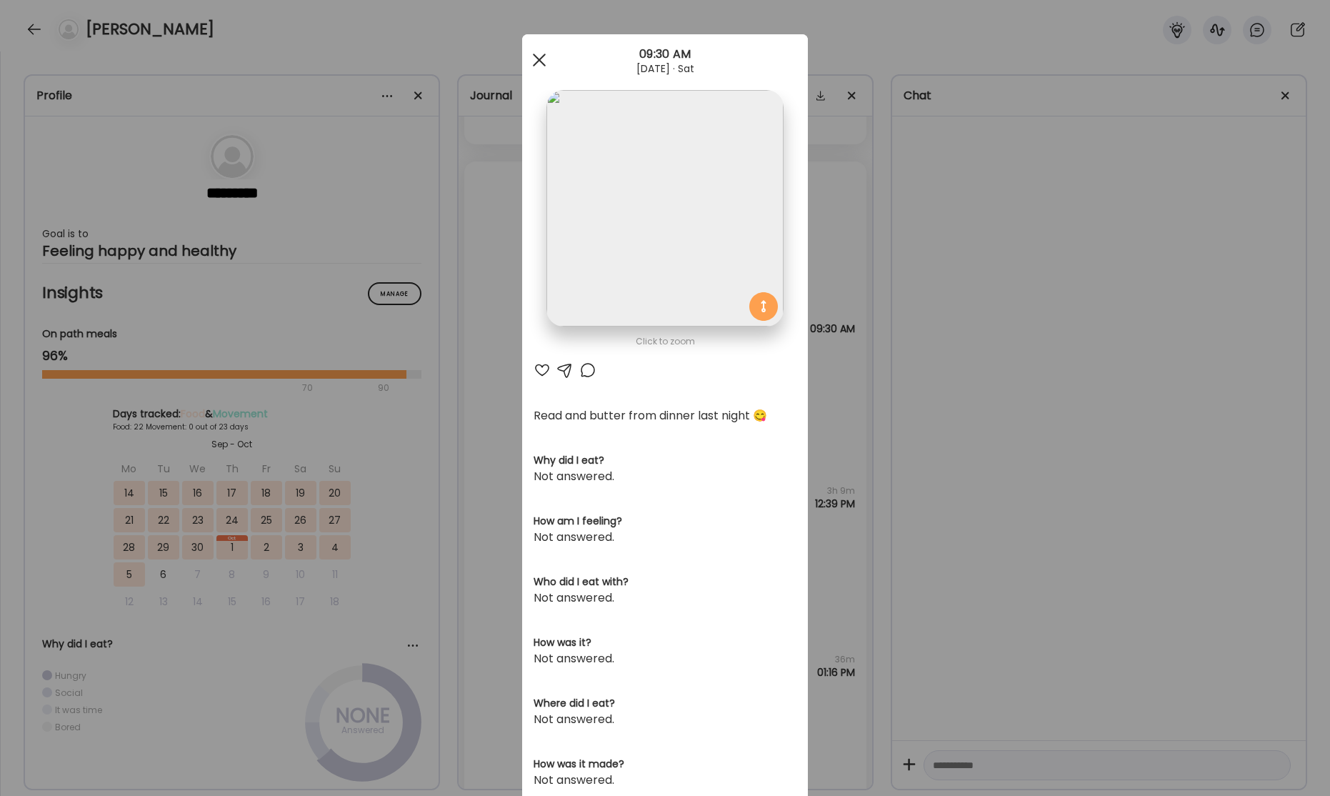
click at [540, 57] on span at bounding box center [539, 60] width 13 height 13
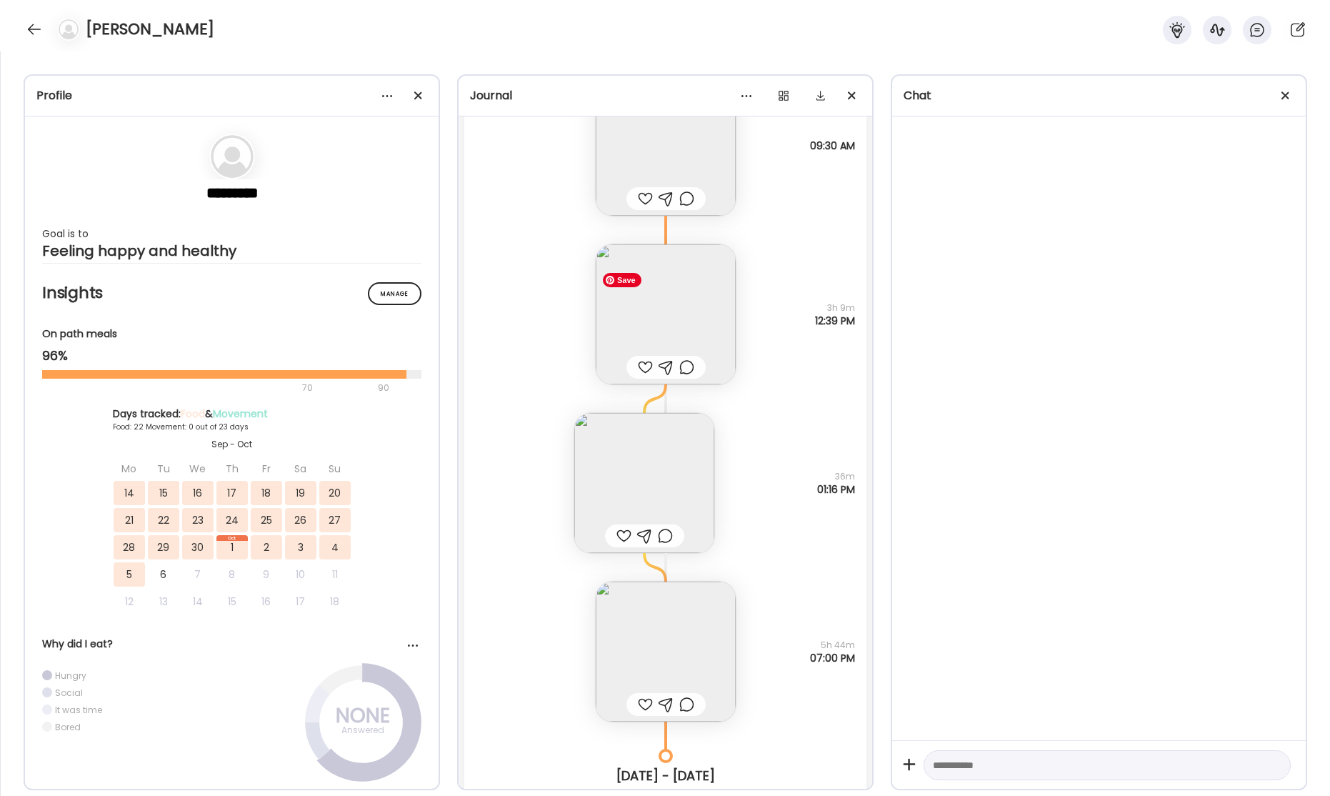
scroll to position [39280, 0]
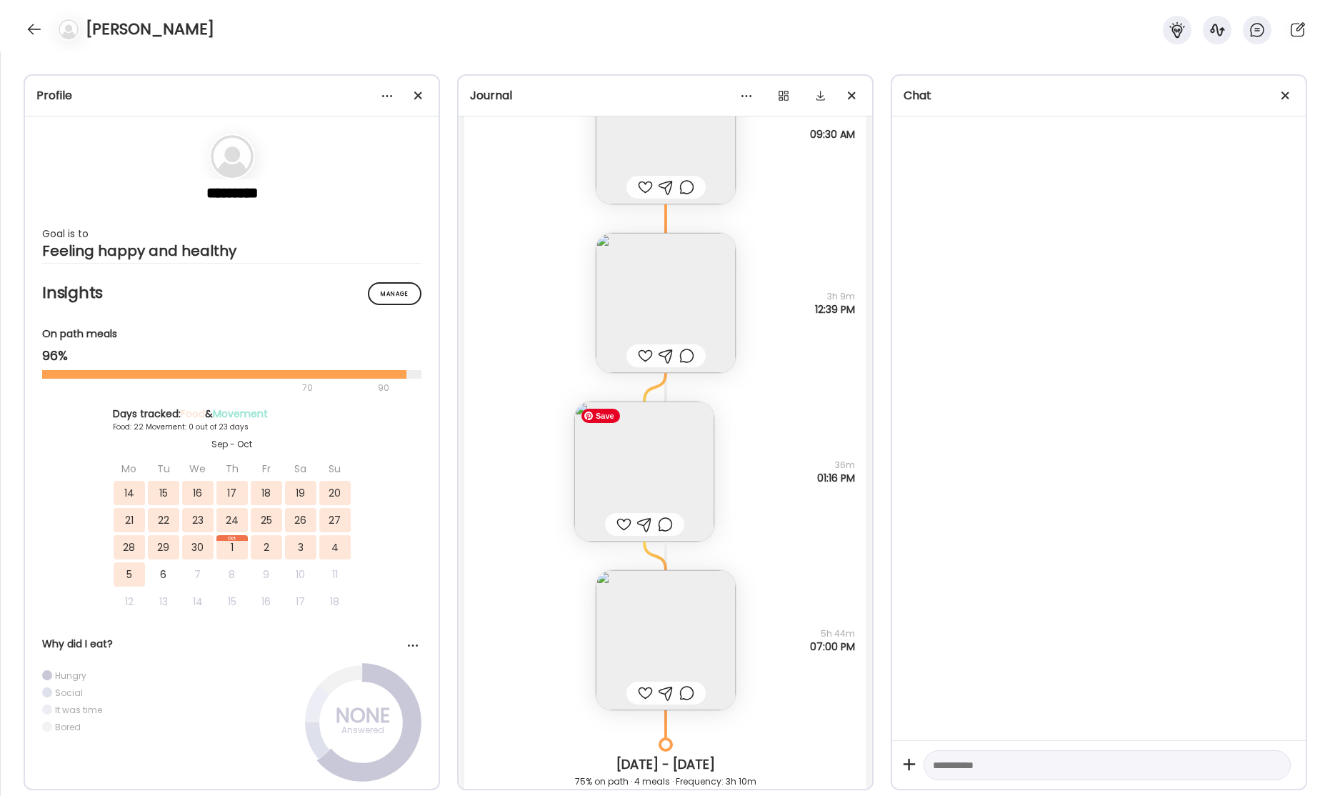
click at [647, 452] on img at bounding box center [644, 471] width 140 height 140
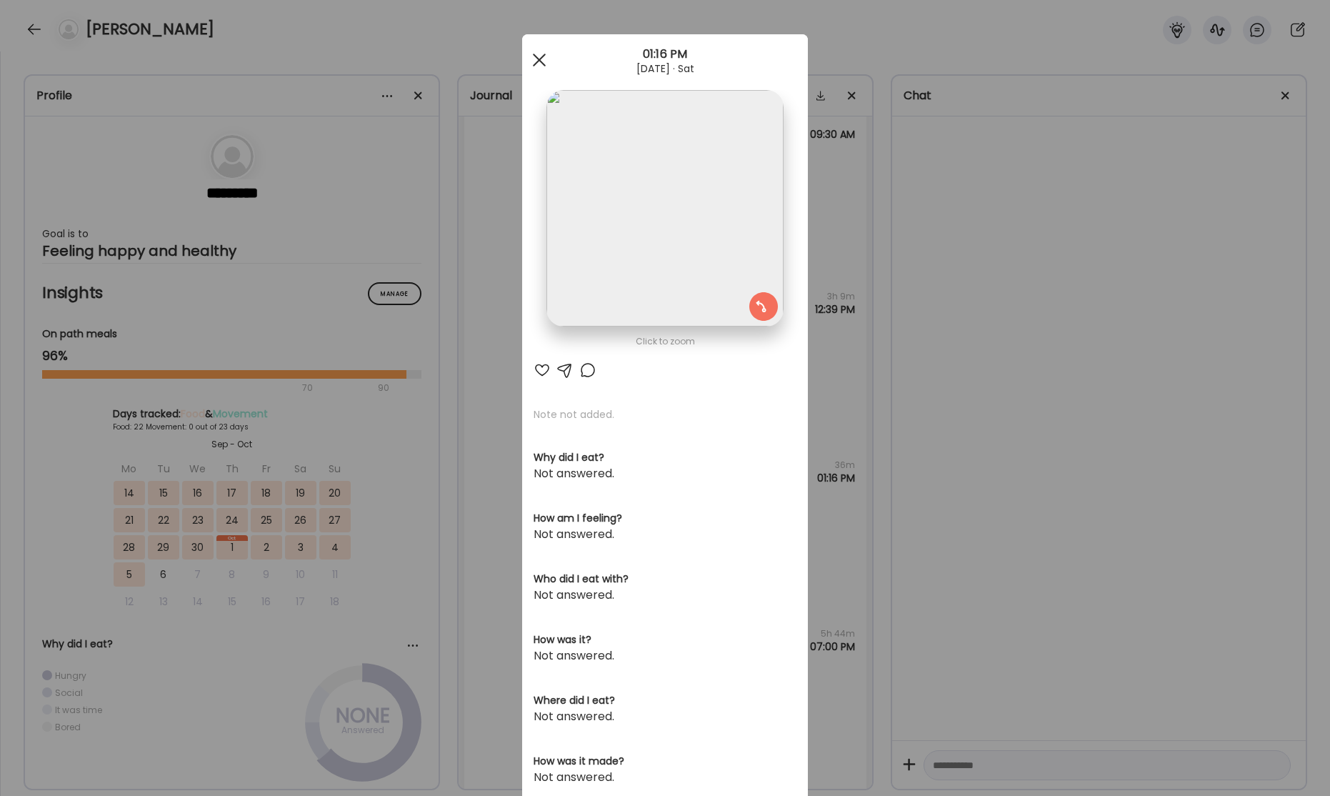
click at [543, 56] on span at bounding box center [539, 60] width 13 height 13
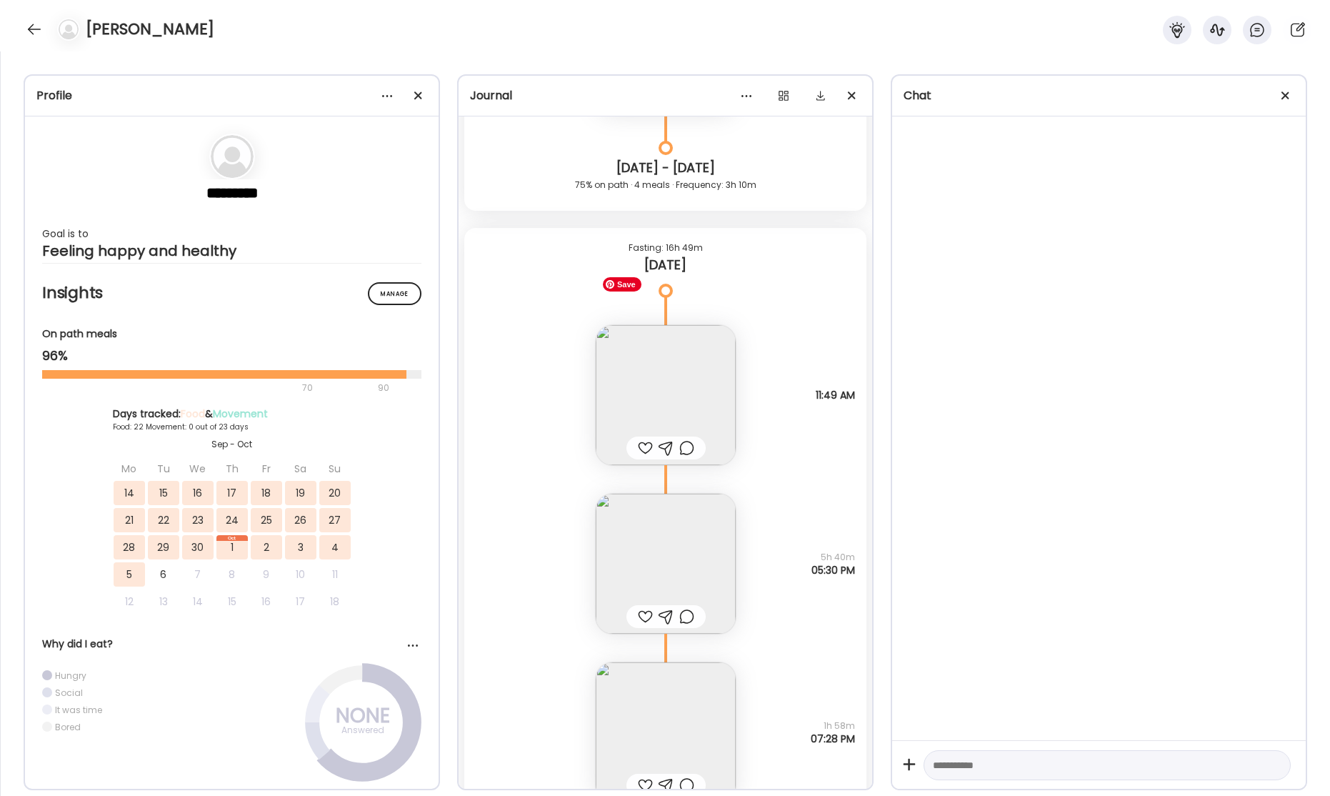
scroll to position [39875, 0]
click at [665, 387] on img at bounding box center [666, 396] width 140 height 140
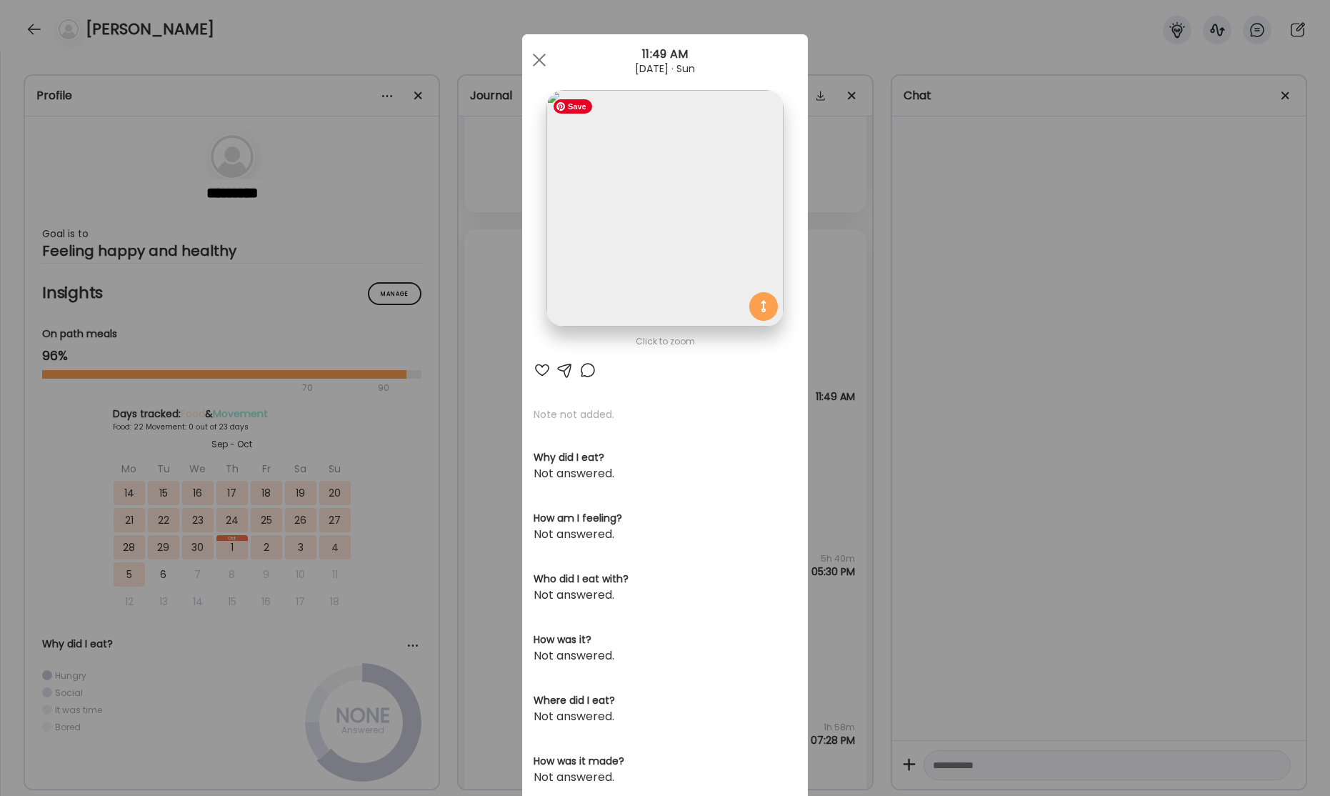
drag, startPoint x: 667, startPoint y: 245, endPoint x: 672, endPoint y: 273, distance: 28.3
click at [667, 245] on img at bounding box center [664, 208] width 236 height 236
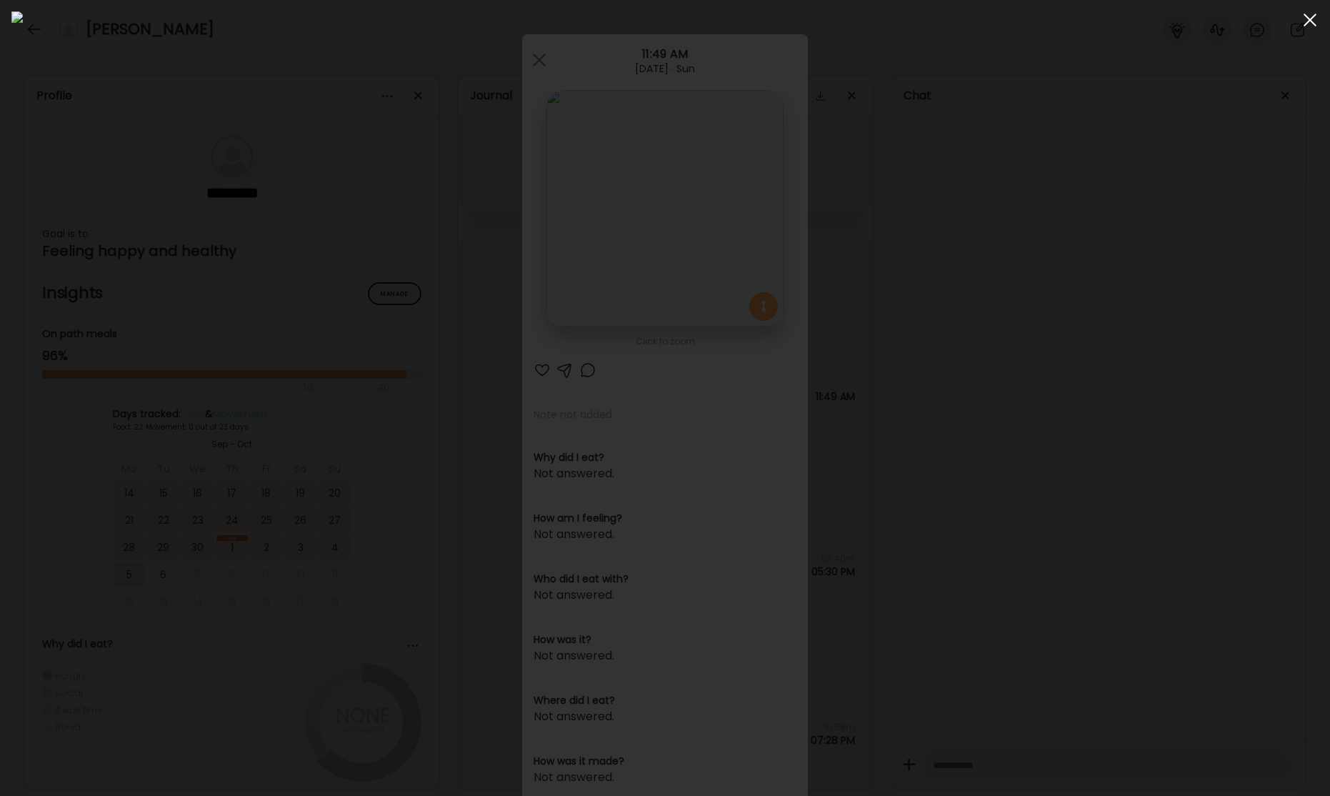
drag, startPoint x: 1309, startPoint y: 21, endPoint x: 1161, endPoint y: 124, distance: 180.3
click at [1309, 22] on div at bounding box center [1310, 20] width 29 height 29
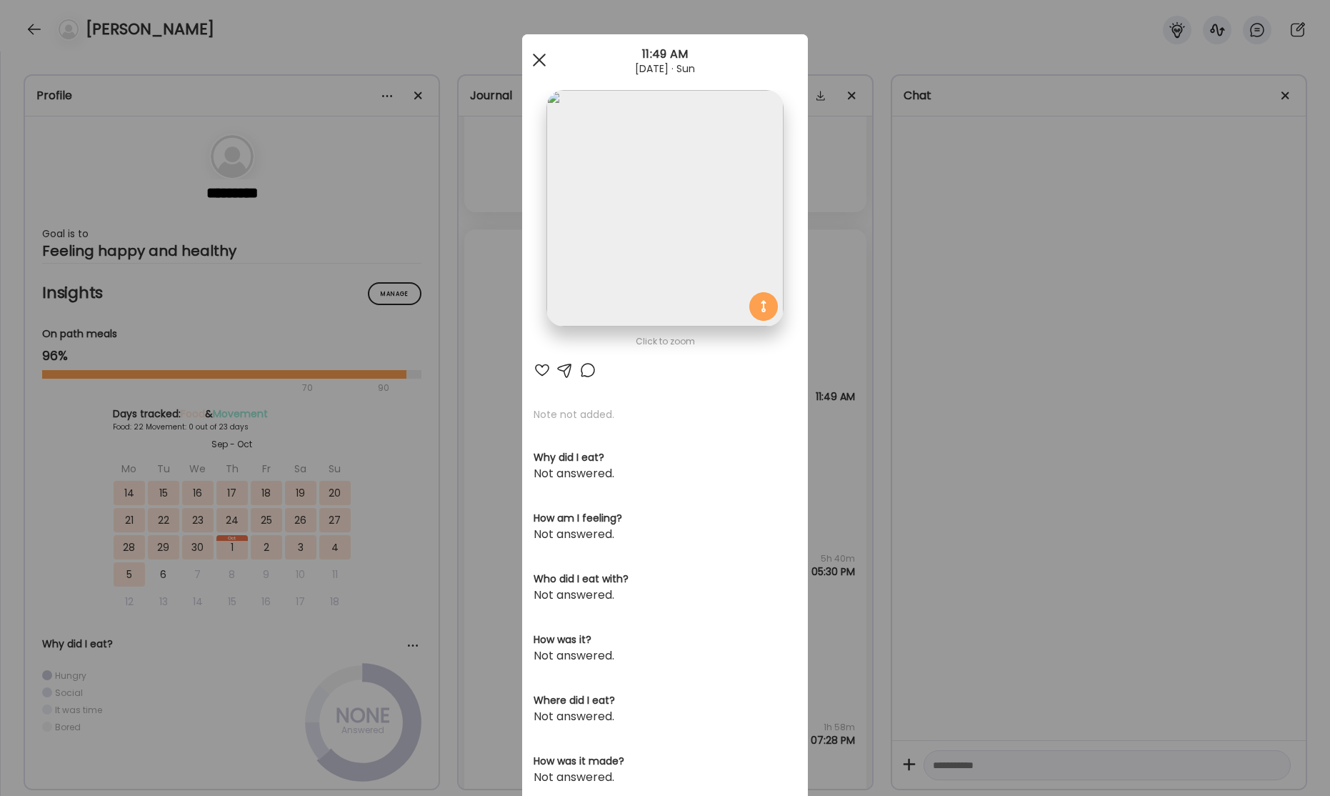
click at [539, 59] on span at bounding box center [539, 60] width 13 height 13
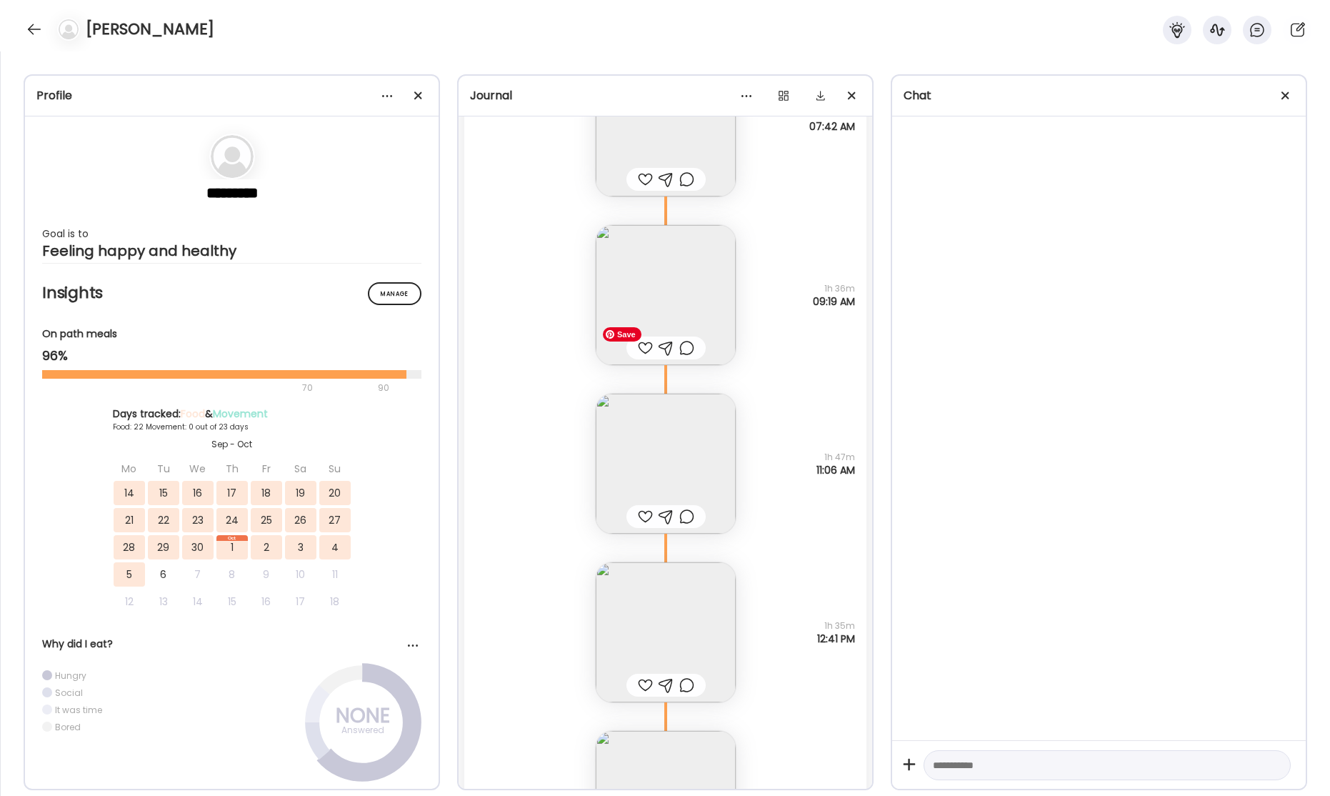
scroll to position [37058, 0]
